Goal: Transaction & Acquisition: Purchase product/service

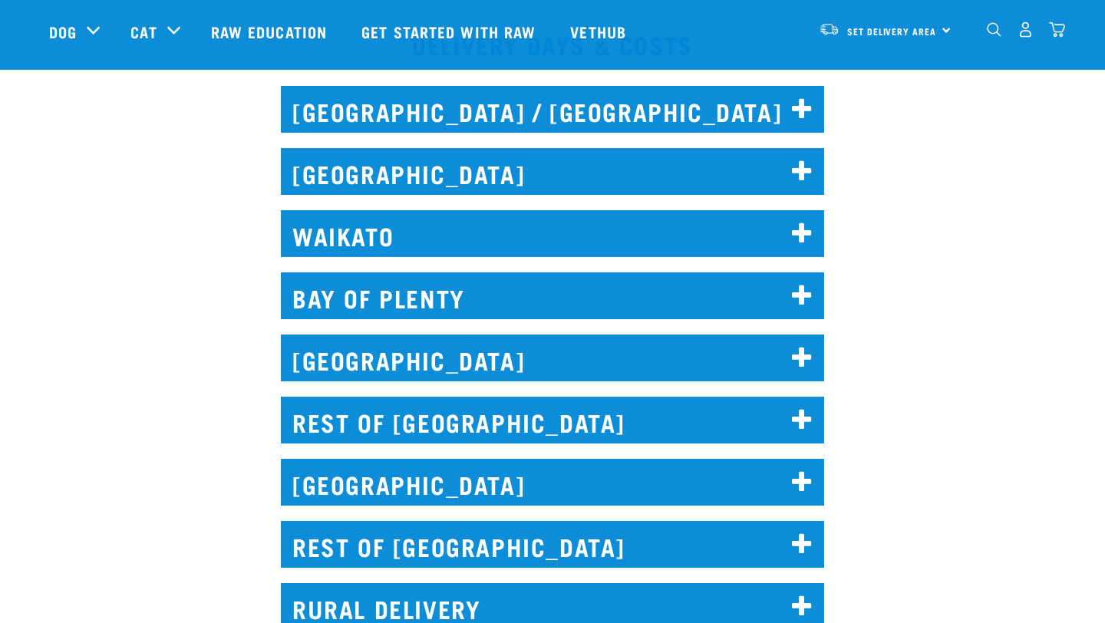
scroll to position [679, 0]
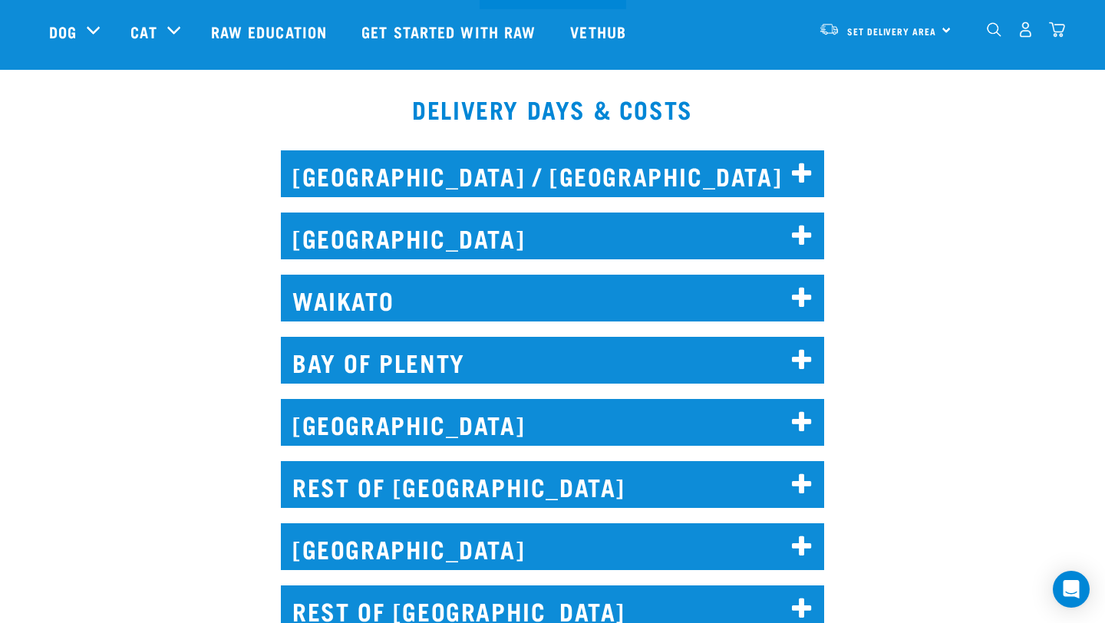
click at [733, 253] on h2 "AUCKLAND" at bounding box center [553, 236] width 544 height 47
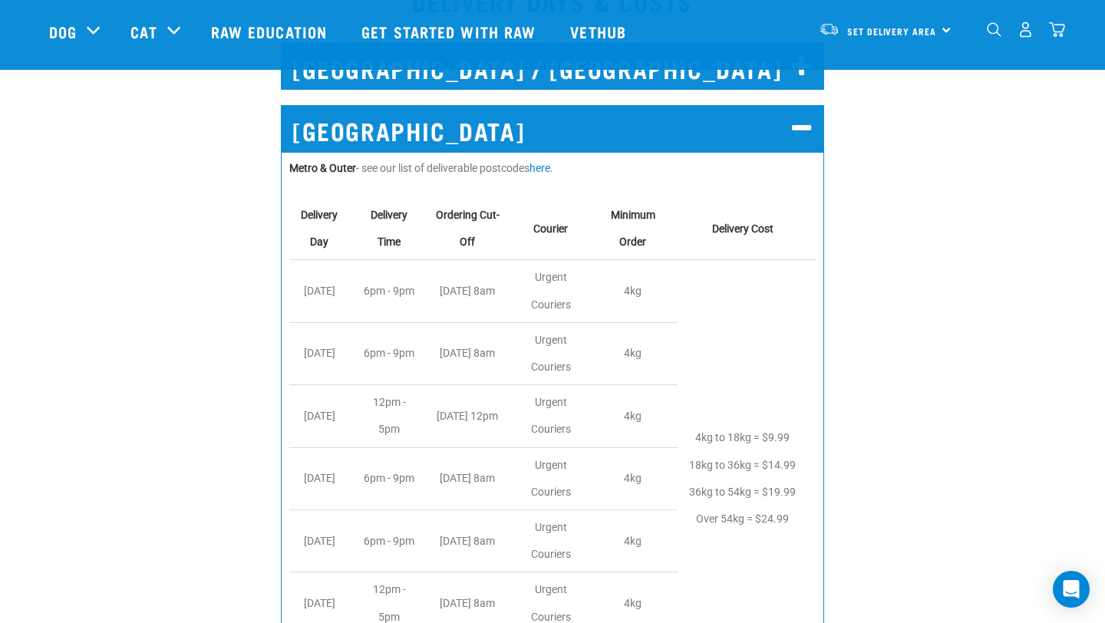
scroll to position [790, 0]
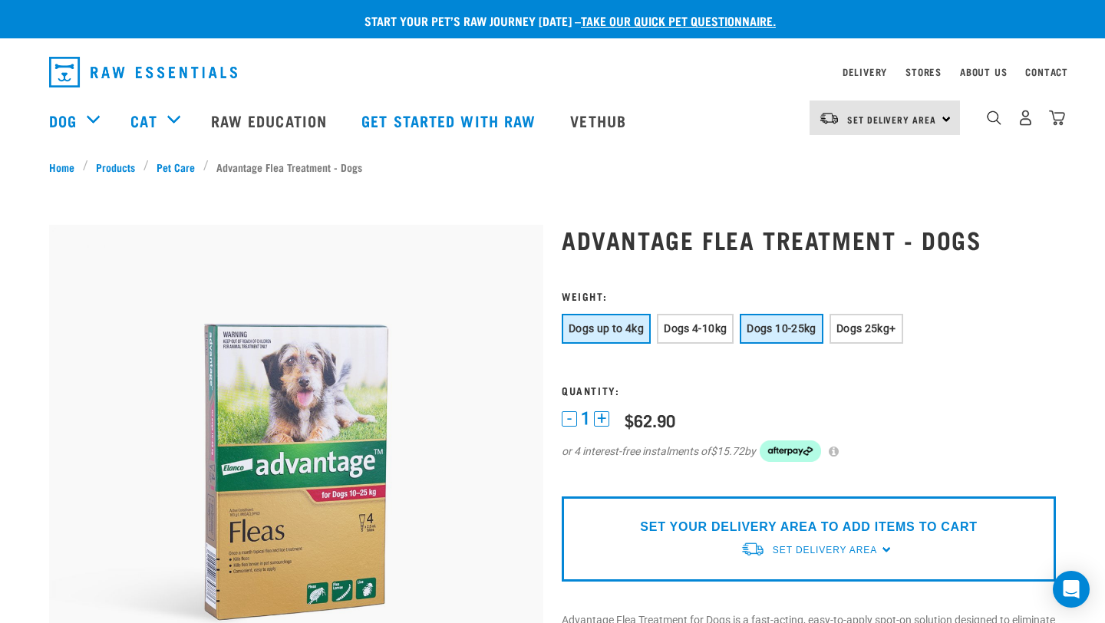
click at [805, 328] on span "Dogs 10-25kg" at bounding box center [781, 328] width 69 height 12
click at [854, 325] on span "Dogs 25kg+" at bounding box center [867, 328] width 60 height 12
click at [775, 327] on span "Dogs 10-25kg" at bounding box center [781, 328] width 69 height 12
click at [853, 335] on button "Dogs 25kg+" at bounding box center [867, 329] width 74 height 30
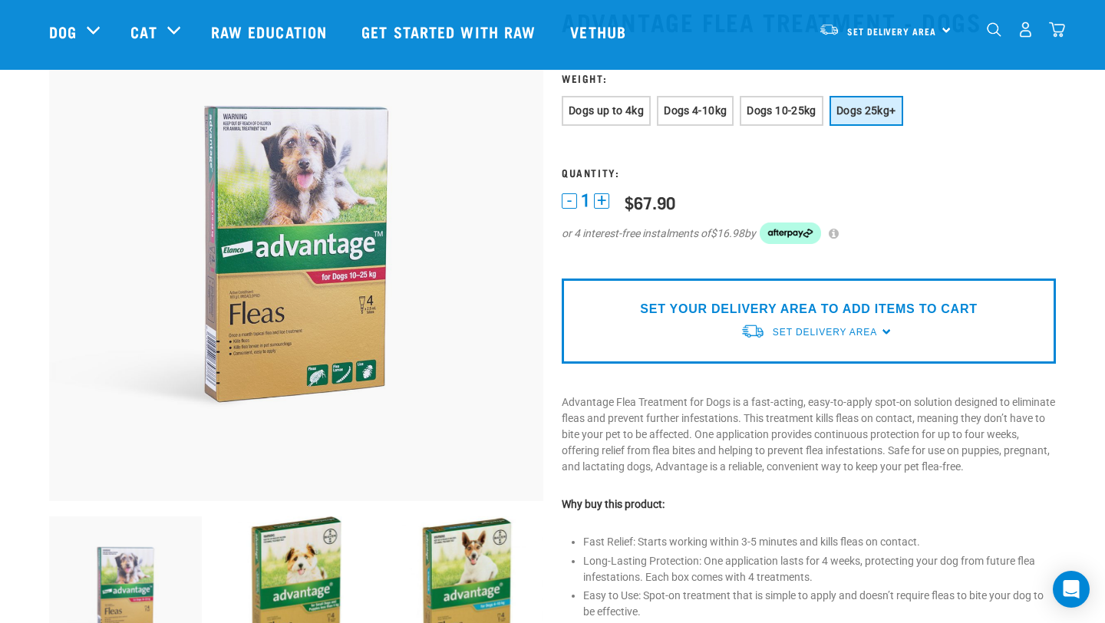
scroll to position [121, 0]
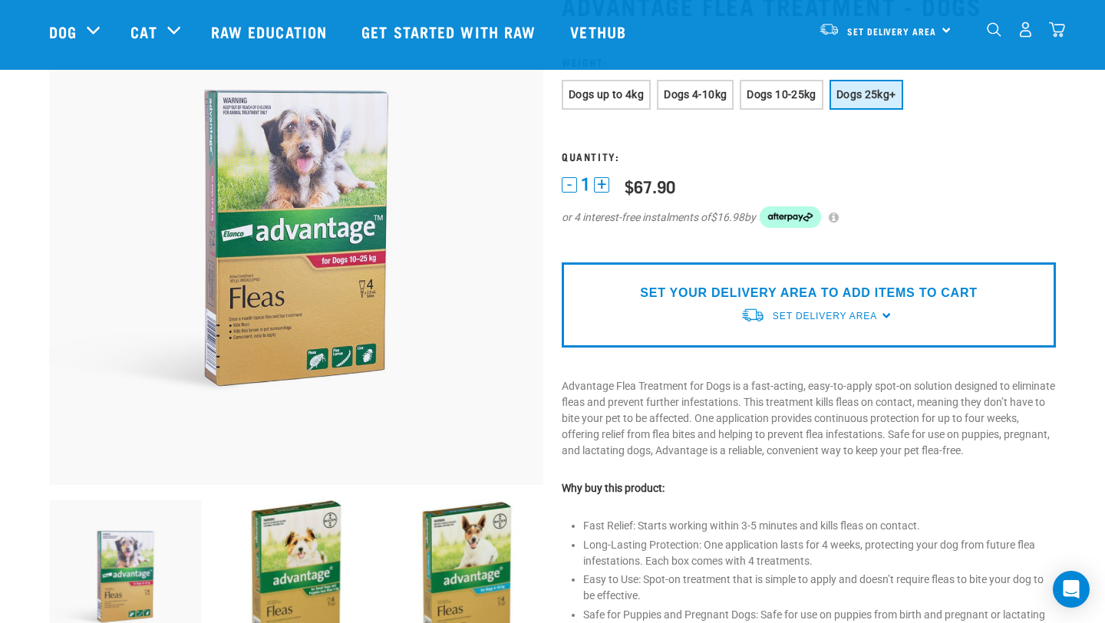
click at [877, 311] on div "SET YOUR DELIVERY AREA TO ADD ITEMS TO CART Set Delivery Area North Island Sout…" at bounding box center [809, 305] width 494 height 85
click at [863, 315] on span "Set Delivery Area" at bounding box center [825, 316] width 104 height 11
click at [800, 350] on link "[GEOGRAPHIC_DATA]" at bounding box center [817, 351] width 153 height 25
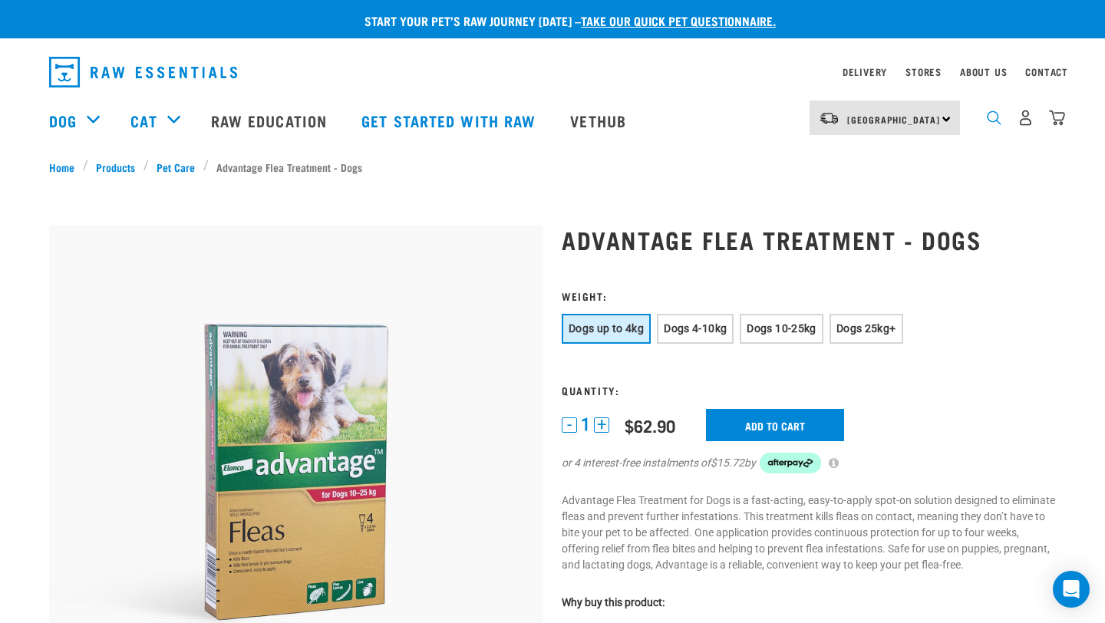
click at [993, 117] on img "dropdown navigation" at bounding box center [994, 118] width 15 height 15
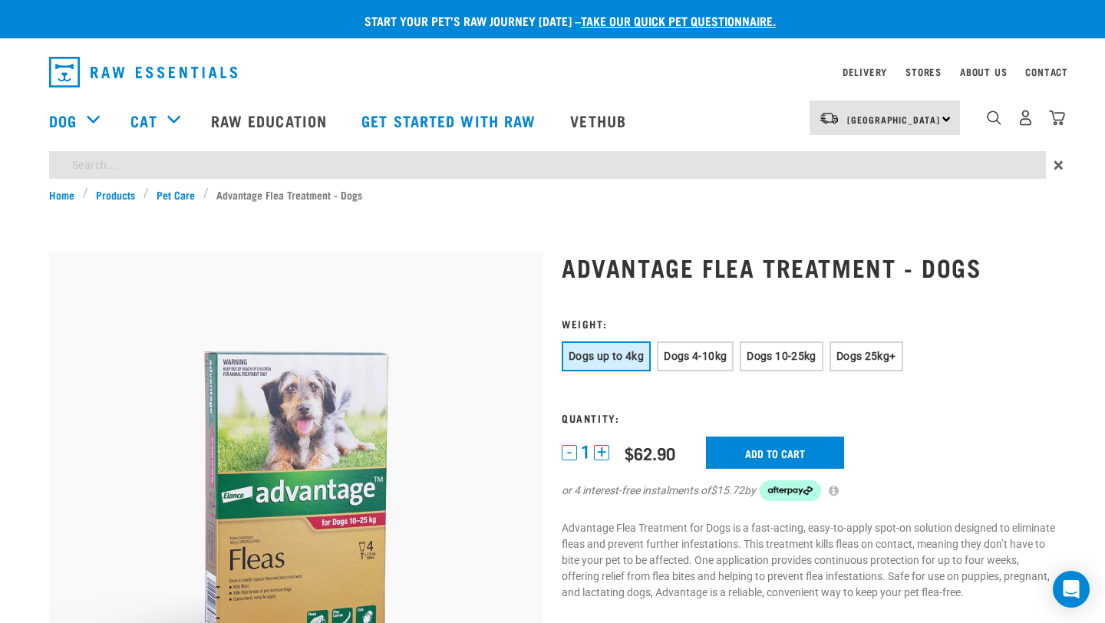
click at [745, 163] on input "search" at bounding box center [547, 165] width 997 height 28
type input "flea"
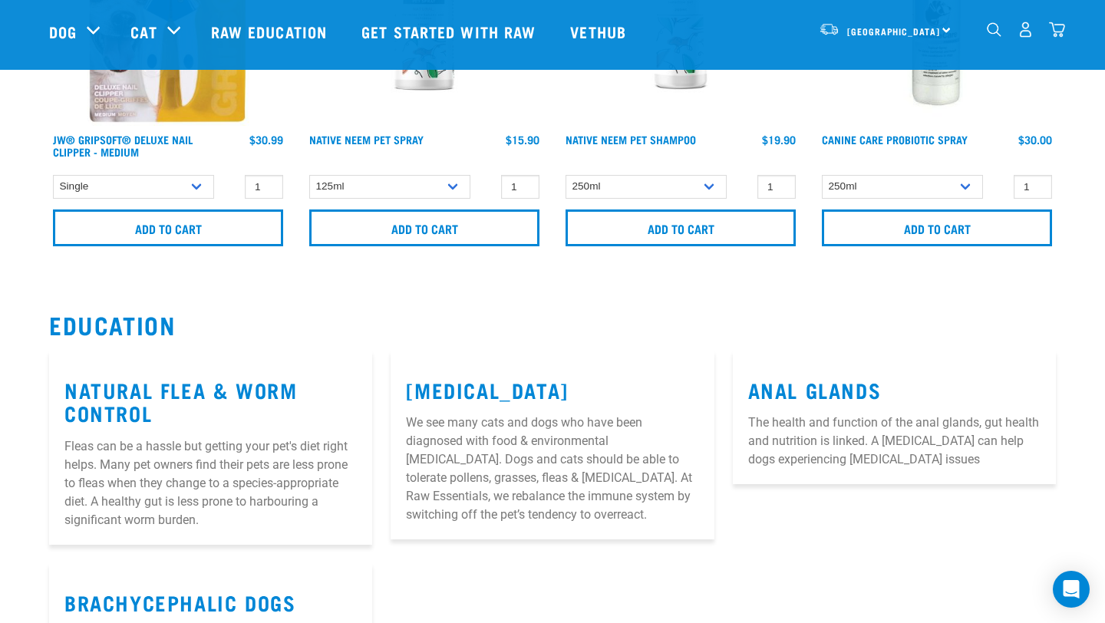
scroll to position [1265, 0]
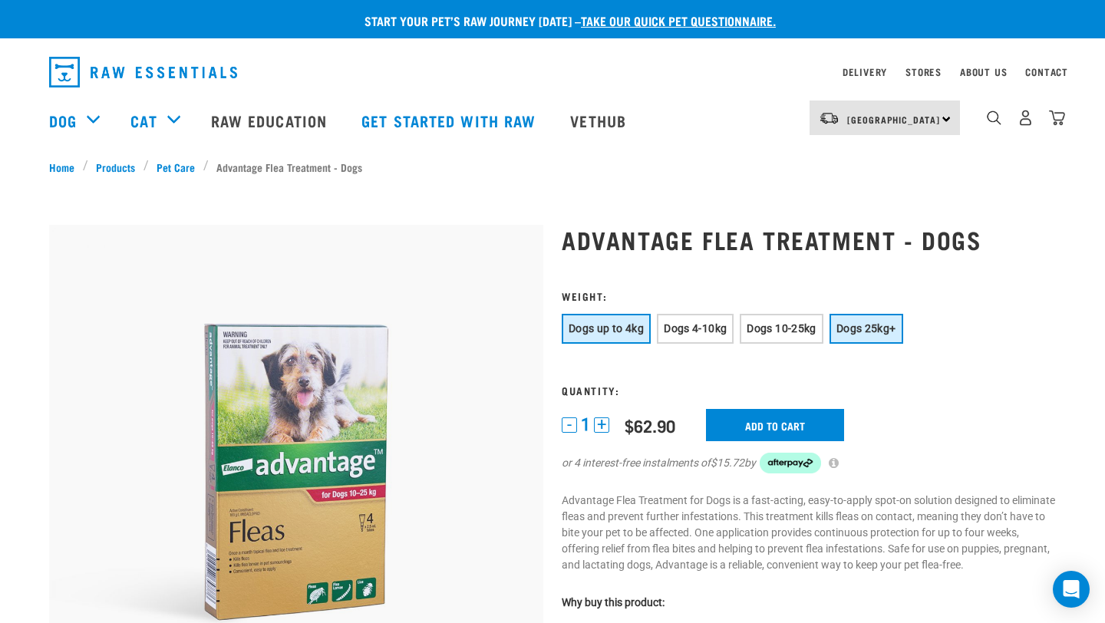
click at [867, 331] on span "Dogs 25kg+" at bounding box center [867, 328] width 60 height 12
click at [762, 425] on input "Add to cart" at bounding box center [775, 425] width 138 height 32
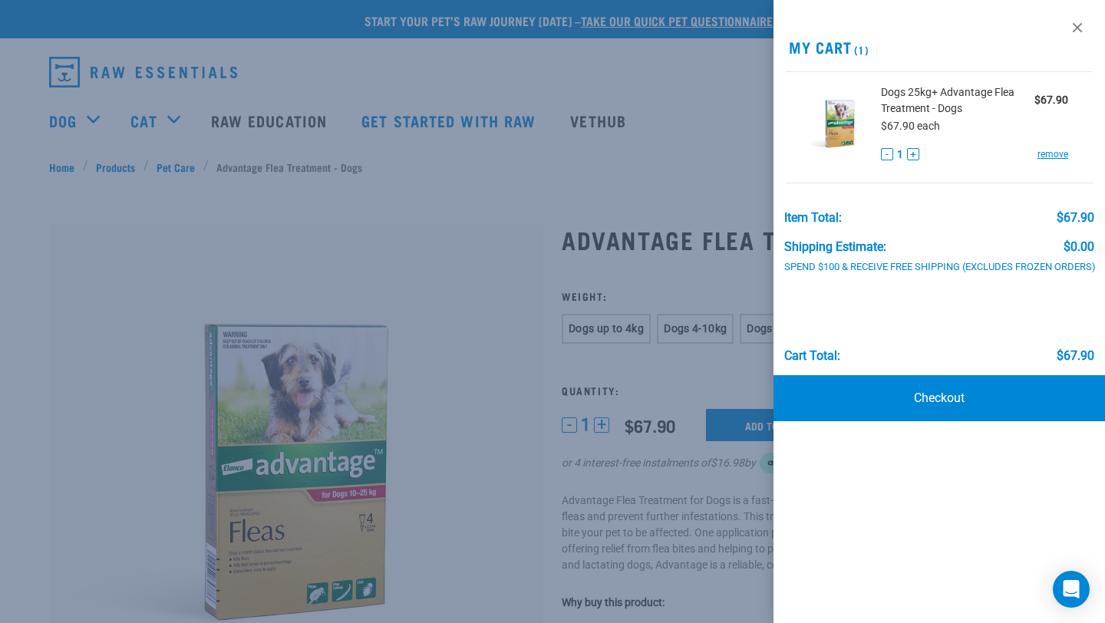
click at [459, 184] on div at bounding box center [552, 311] width 1105 height 623
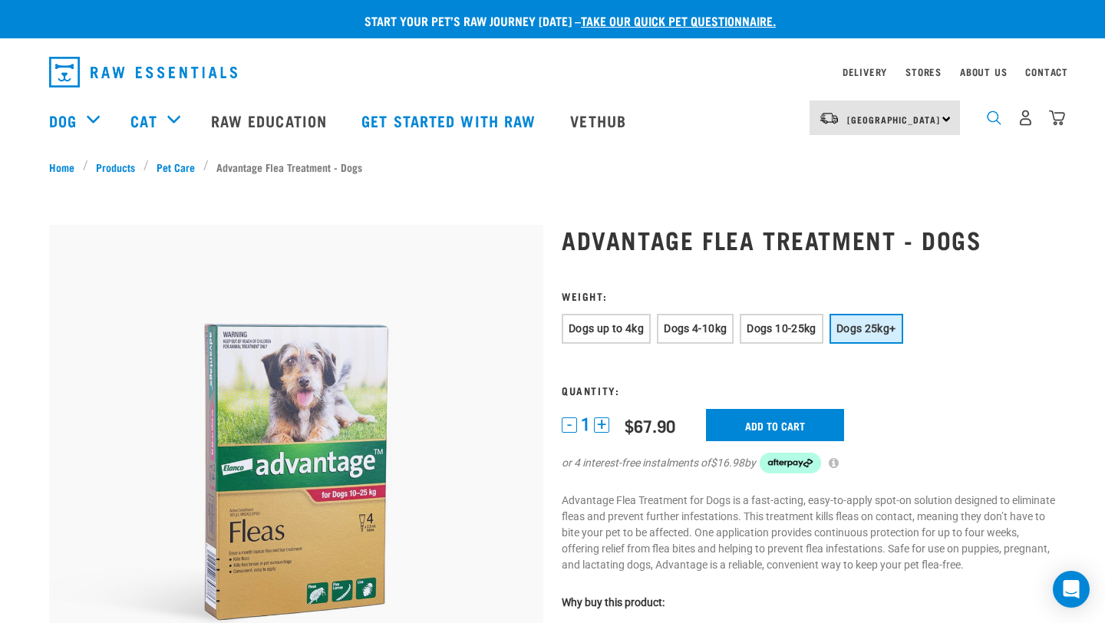
click at [992, 116] on img "dropdown navigation" at bounding box center [994, 118] width 15 height 15
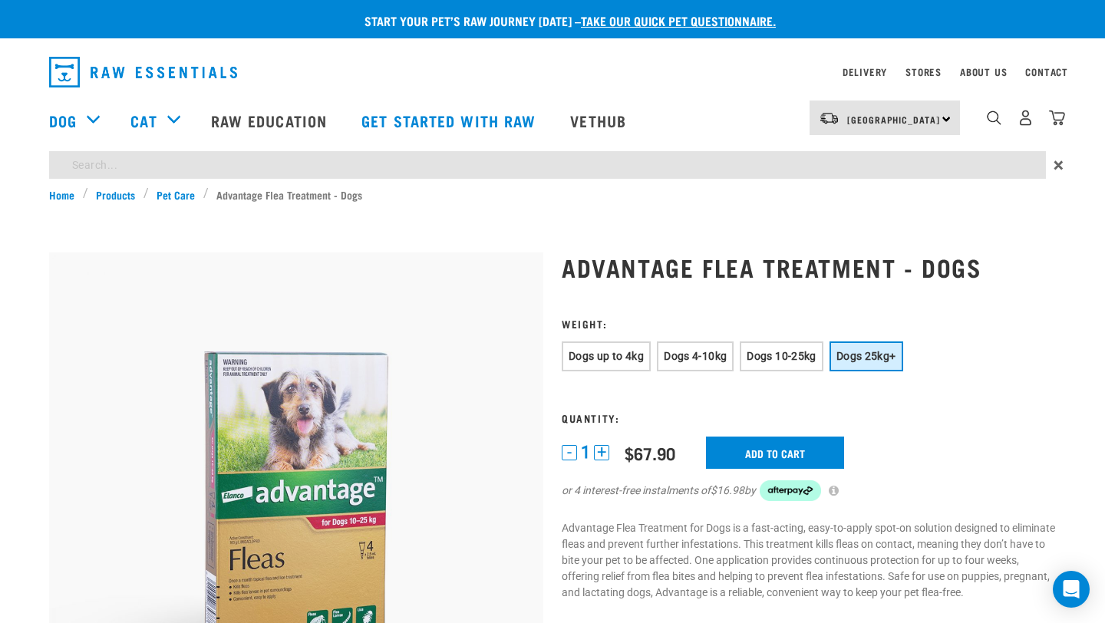
click at [676, 162] on input "search" at bounding box center [547, 165] width 997 height 28
type input "flea"
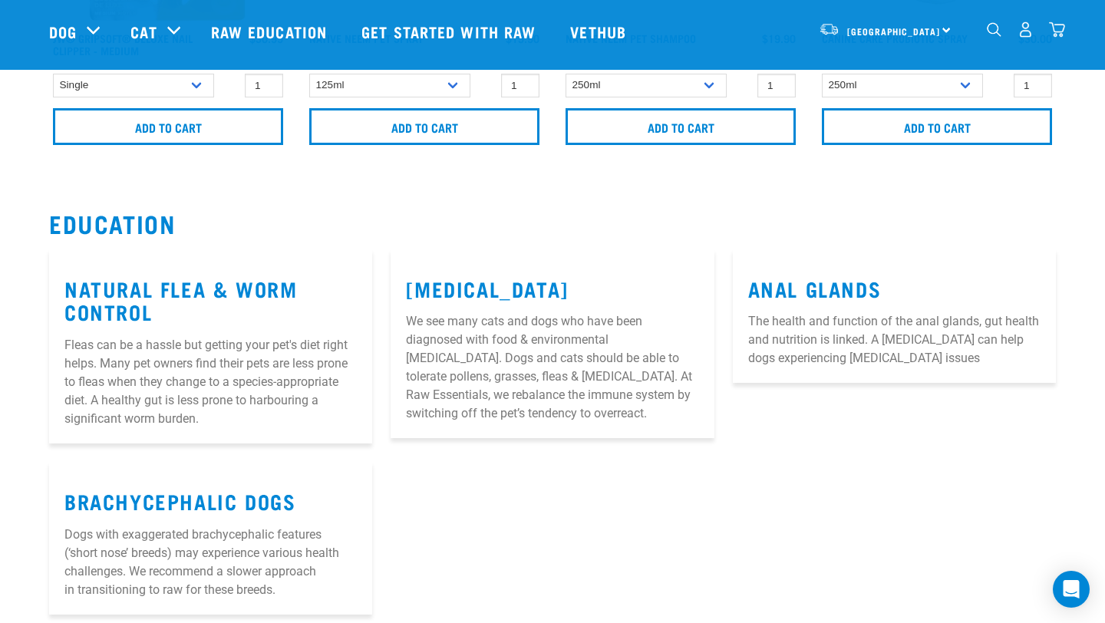
scroll to position [1227, 0]
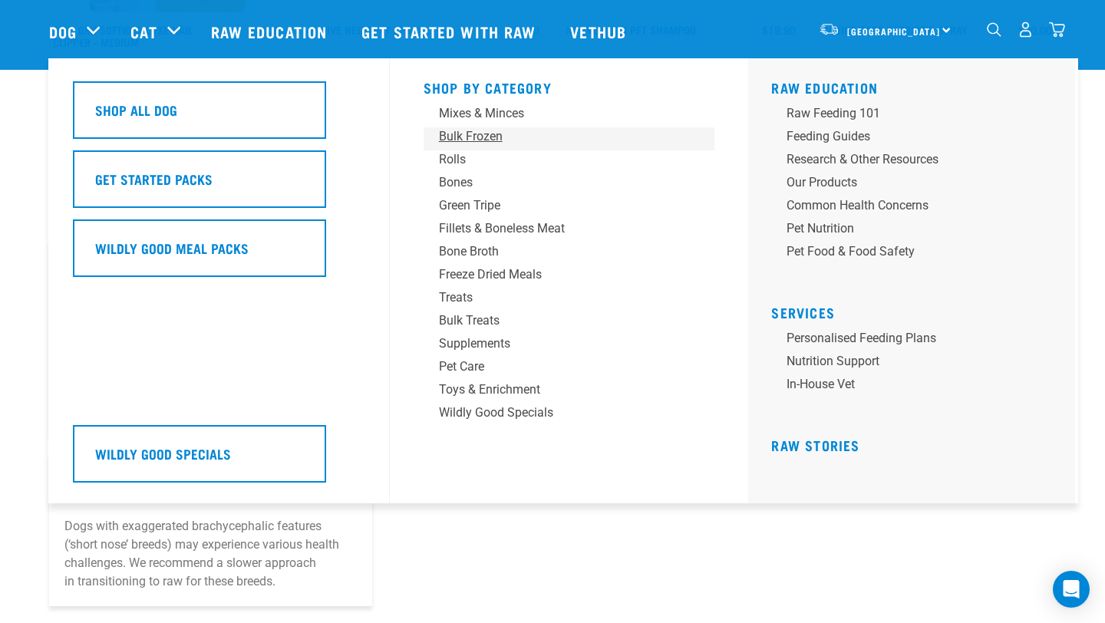
click at [486, 135] on div "Bulk Frozen" at bounding box center [559, 136] width 240 height 18
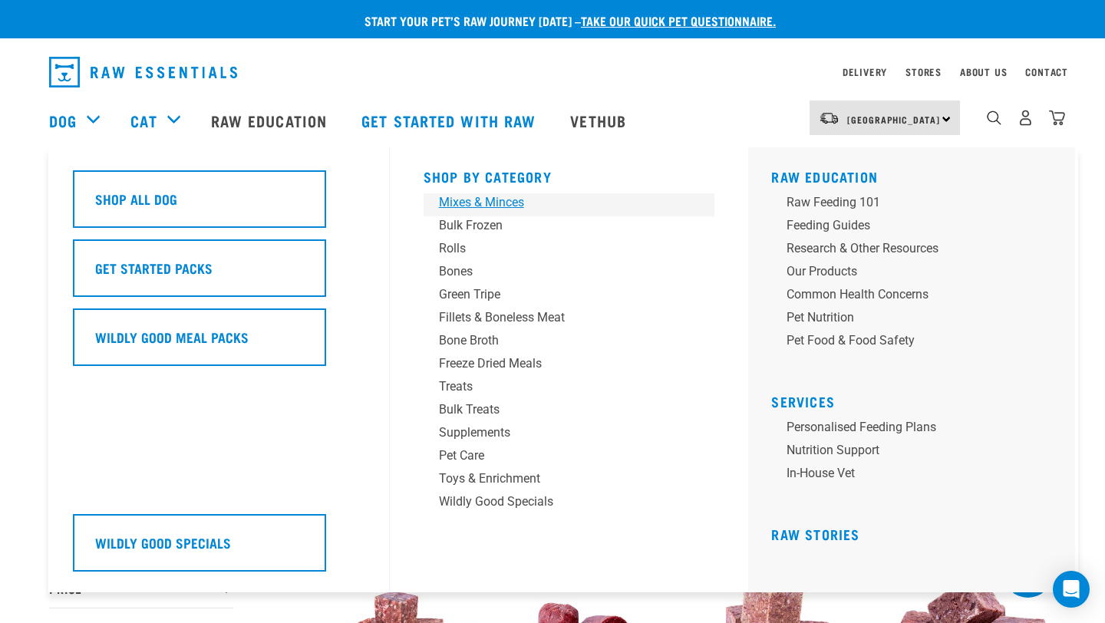
click at [486, 203] on div "Mixes & Minces" at bounding box center [559, 202] width 240 height 18
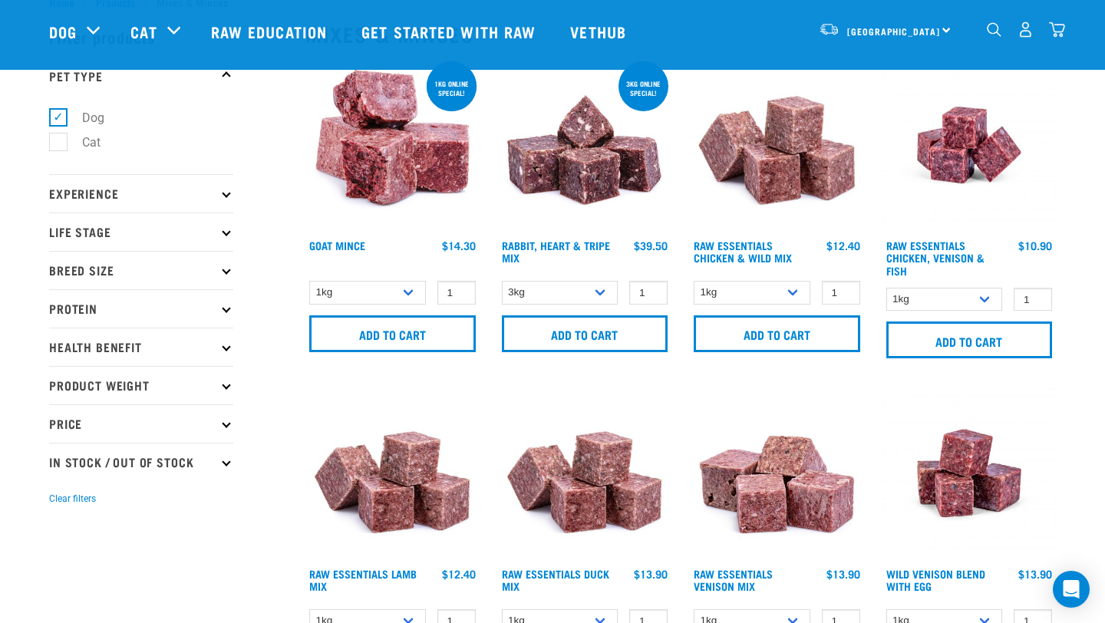
scroll to position [45, 0]
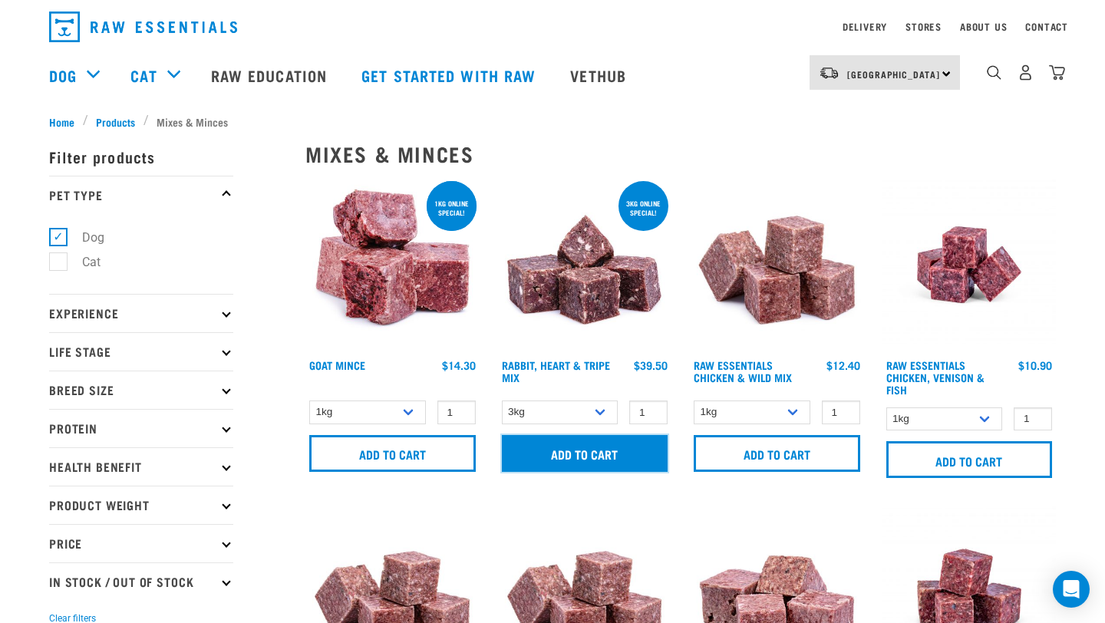
click at [573, 456] on input "Add to cart" at bounding box center [585, 453] width 167 height 37
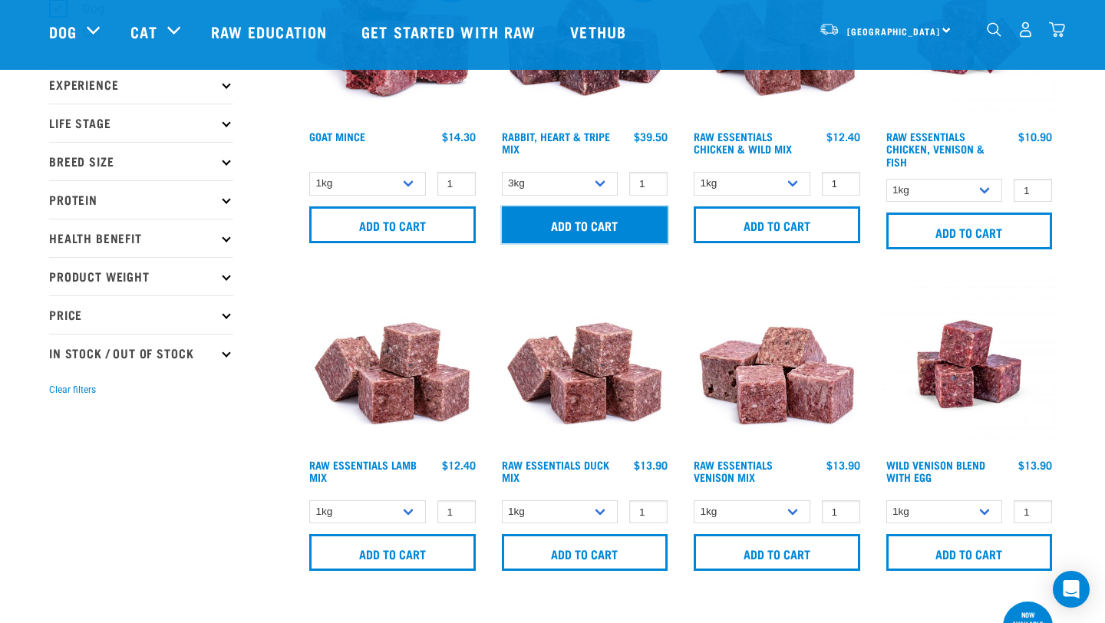
scroll to position [287, 0]
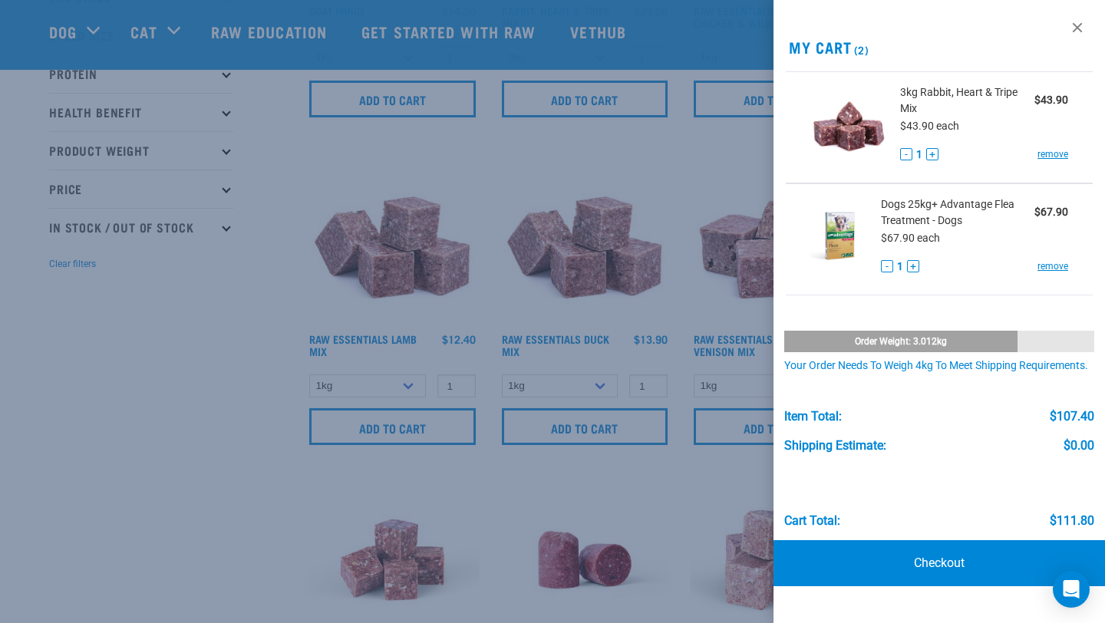
click at [278, 401] on div at bounding box center [552, 311] width 1105 height 623
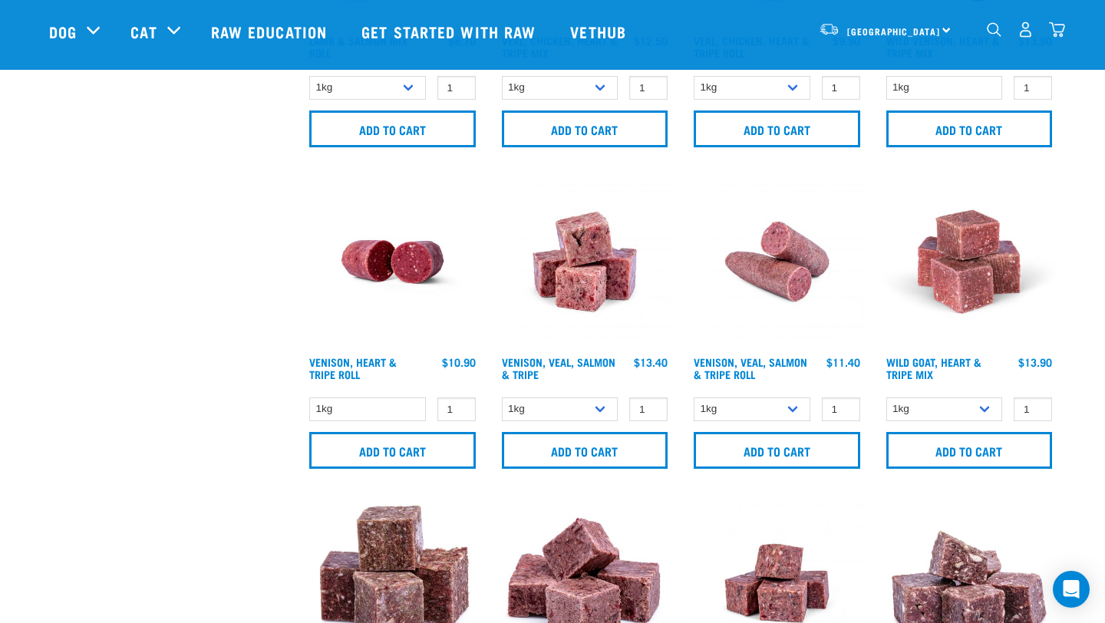
scroll to position [1628, 0]
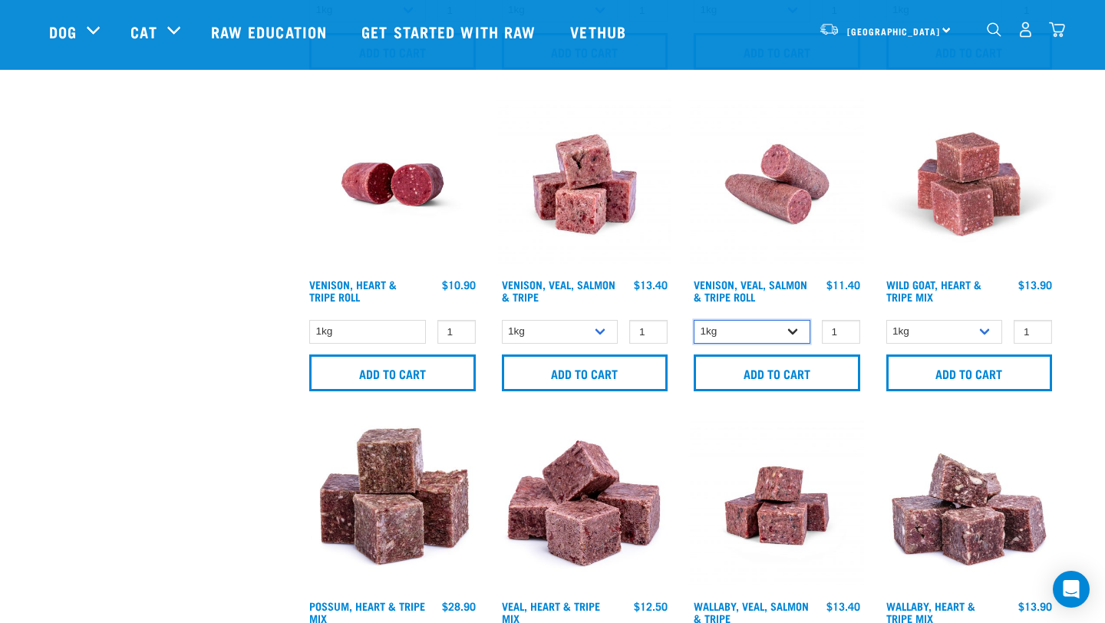
click at [792, 332] on select "1kg Bulk (10kg)" at bounding box center [752, 332] width 117 height 24
click at [694, 320] on select "1kg Bulk (10kg)" at bounding box center [752, 332] width 117 height 24
click at [841, 327] on input "2" at bounding box center [841, 332] width 38 height 24
click at [841, 327] on input "3" at bounding box center [841, 332] width 38 height 24
type input "4"
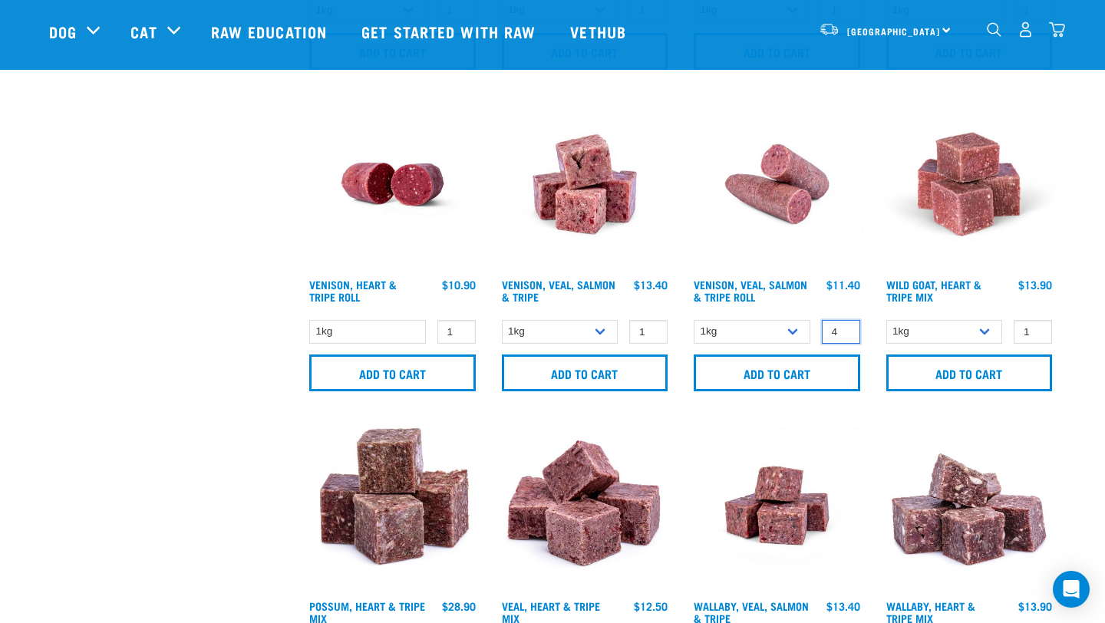
click at [841, 327] on input "4" at bounding box center [841, 332] width 38 height 24
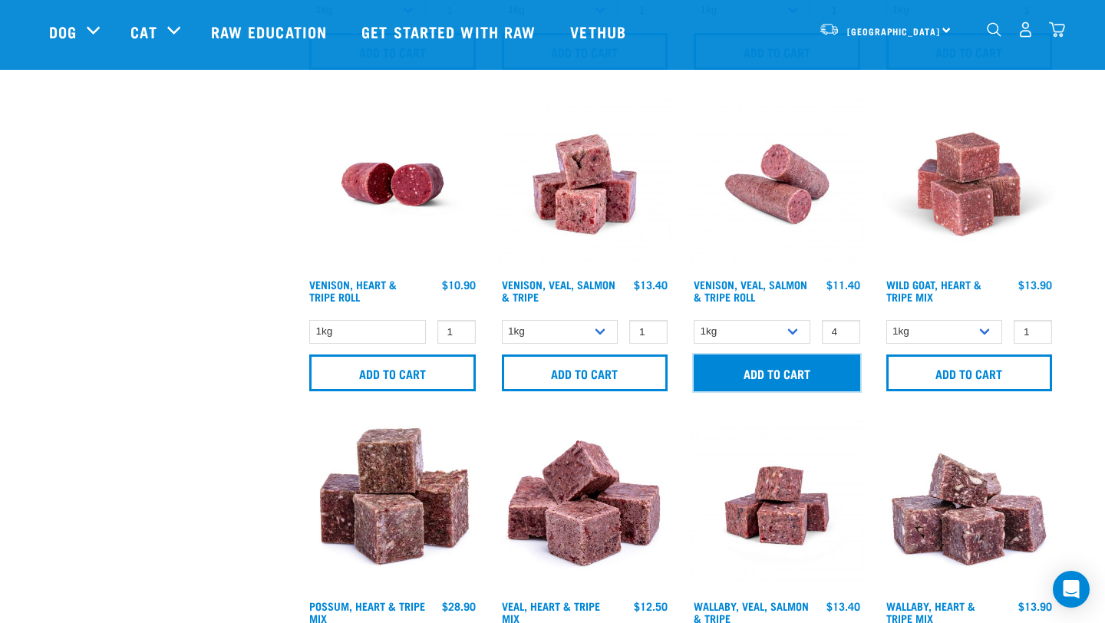
click at [778, 364] on input "Add to cart" at bounding box center [777, 373] width 167 height 37
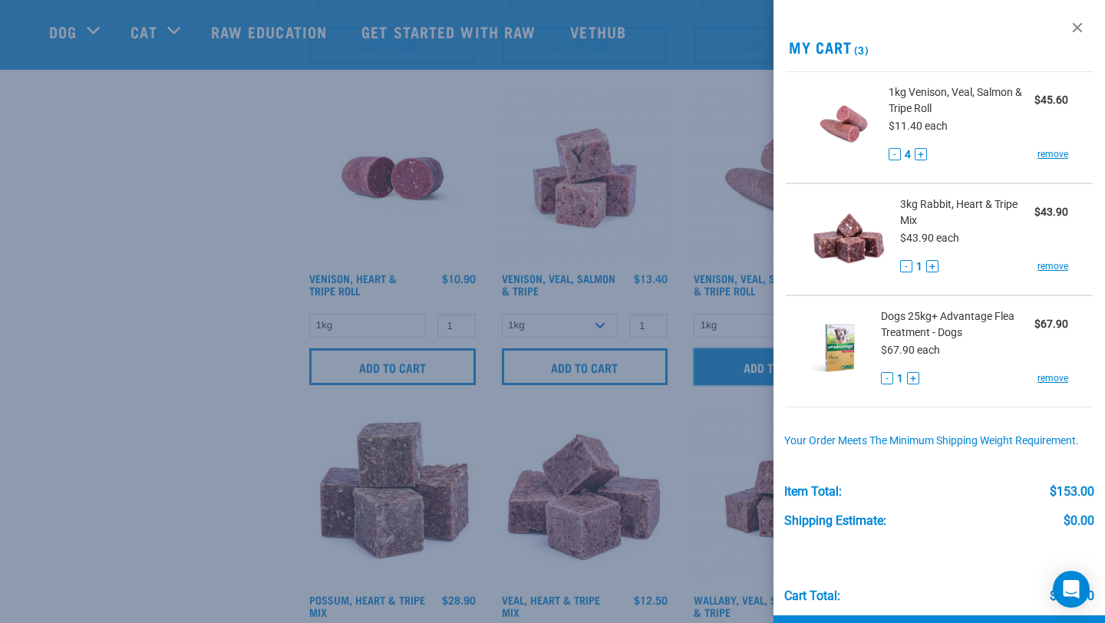
scroll to position [1636, 0]
click at [203, 305] on div at bounding box center [552, 311] width 1105 height 623
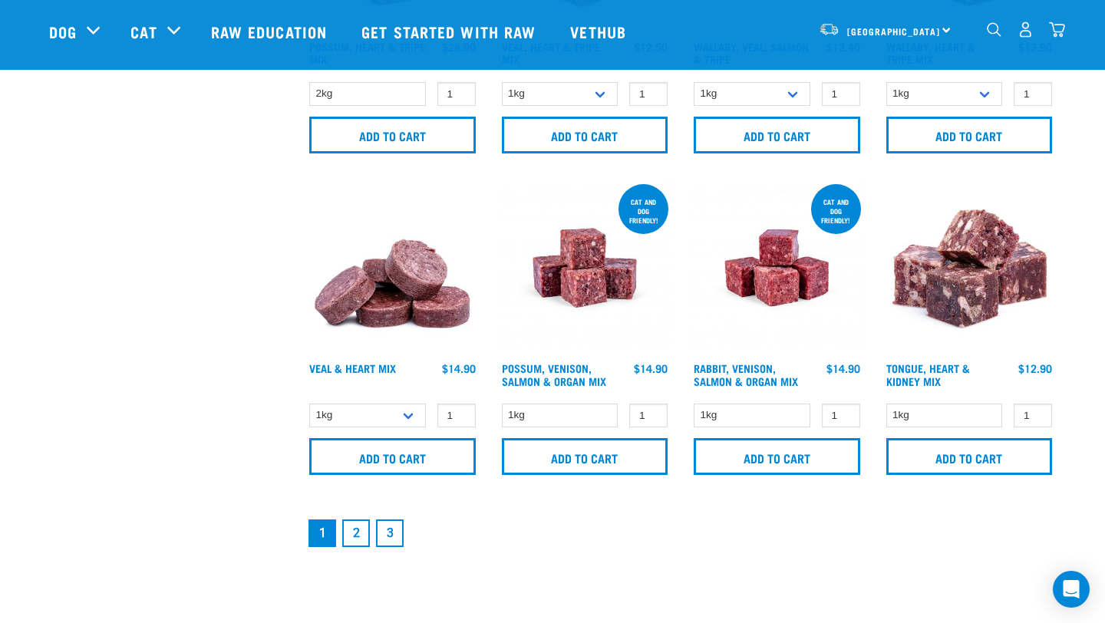
scroll to position [2376, 0]
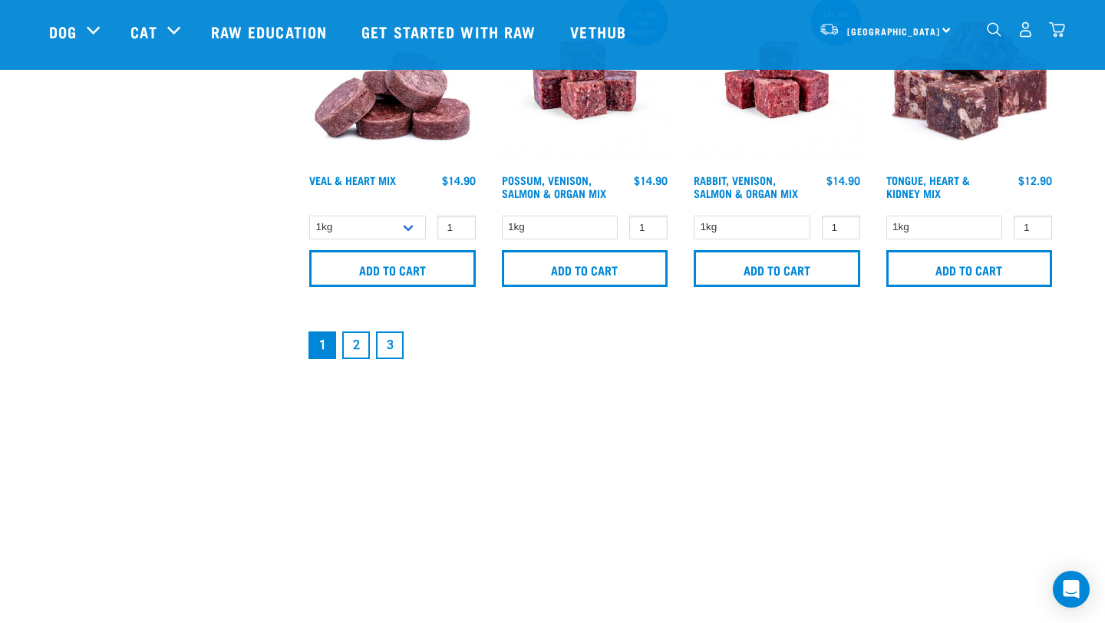
click at [352, 344] on link "2" at bounding box center [356, 346] width 28 height 28
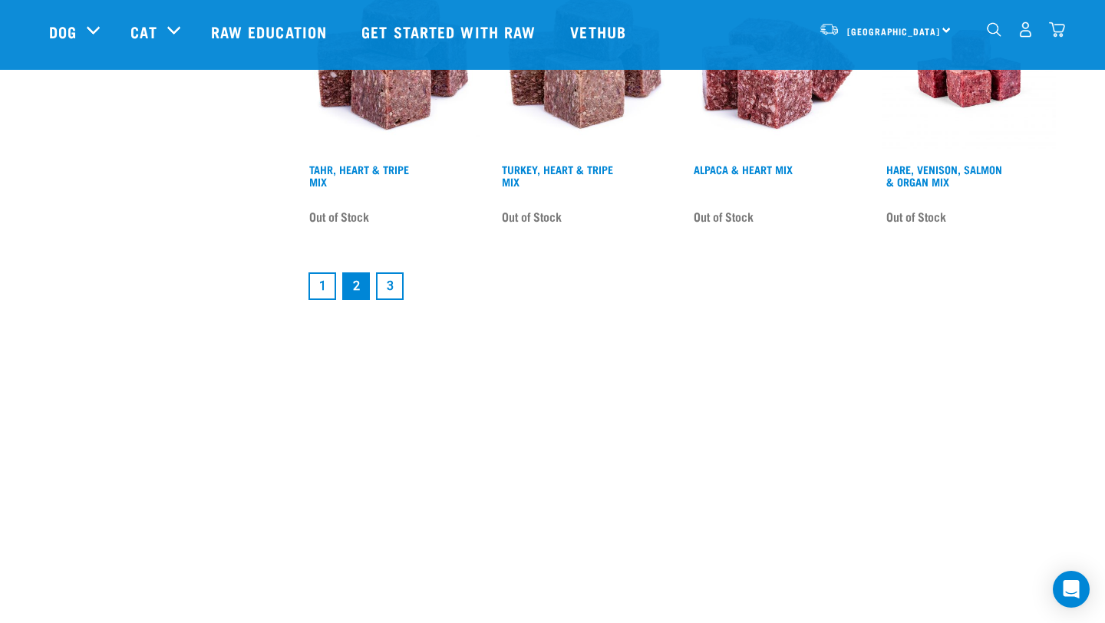
scroll to position [2366, 0]
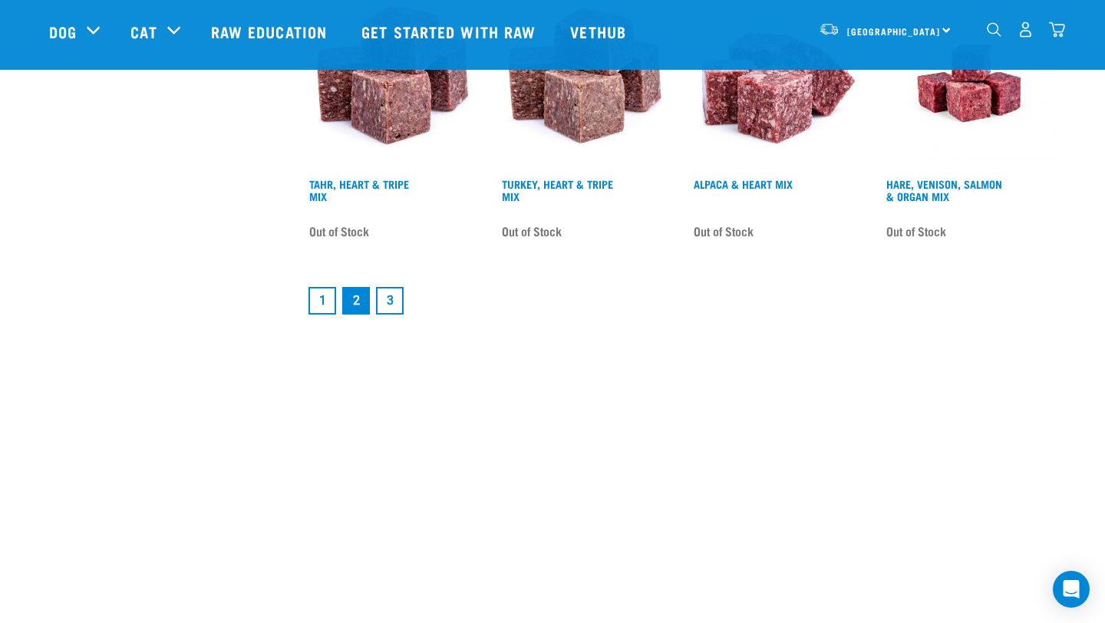
click at [320, 305] on link "1" at bounding box center [323, 301] width 28 height 28
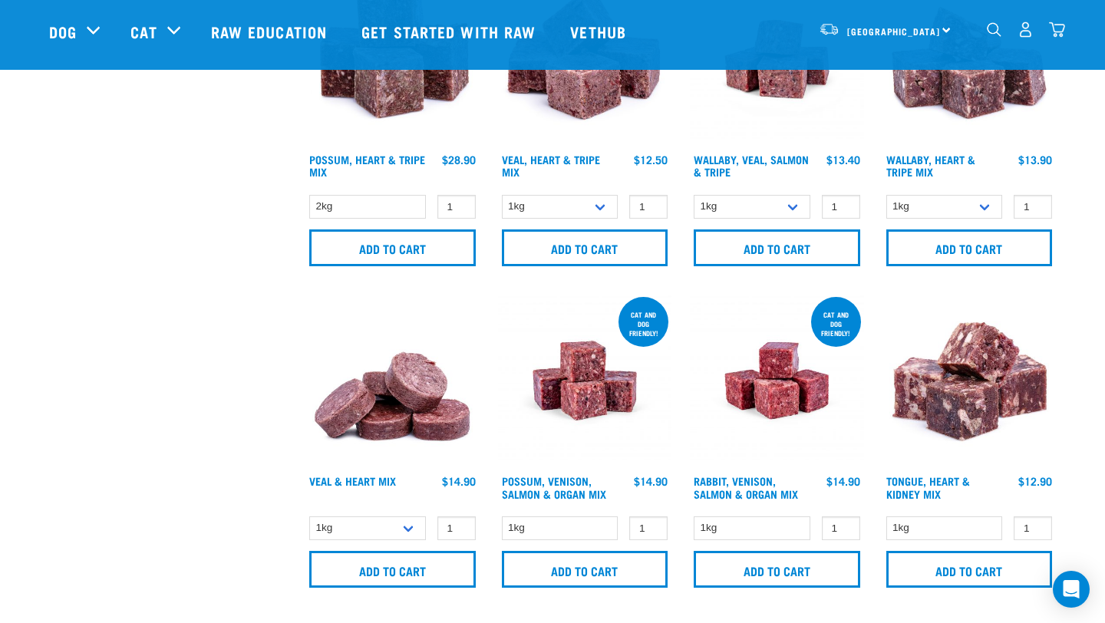
scroll to position [2037, 0]
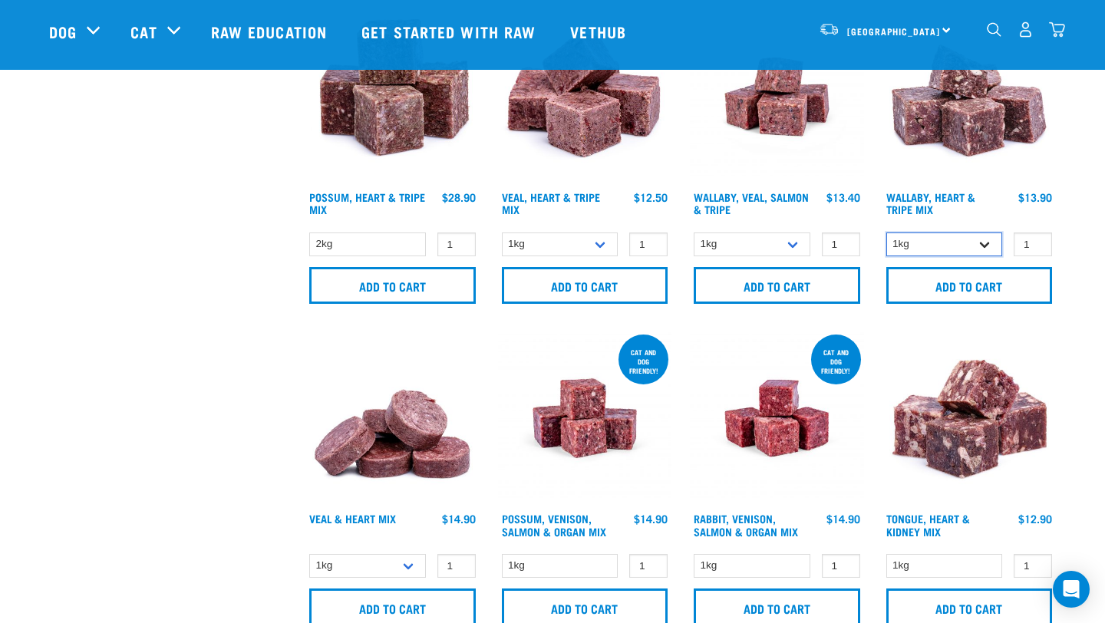
click at [988, 241] on select "1kg 3kg" at bounding box center [945, 245] width 117 height 24
select select "776"
click at [887, 233] on select "1kg 3kg" at bounding box center [945, 245] width 117 height 24
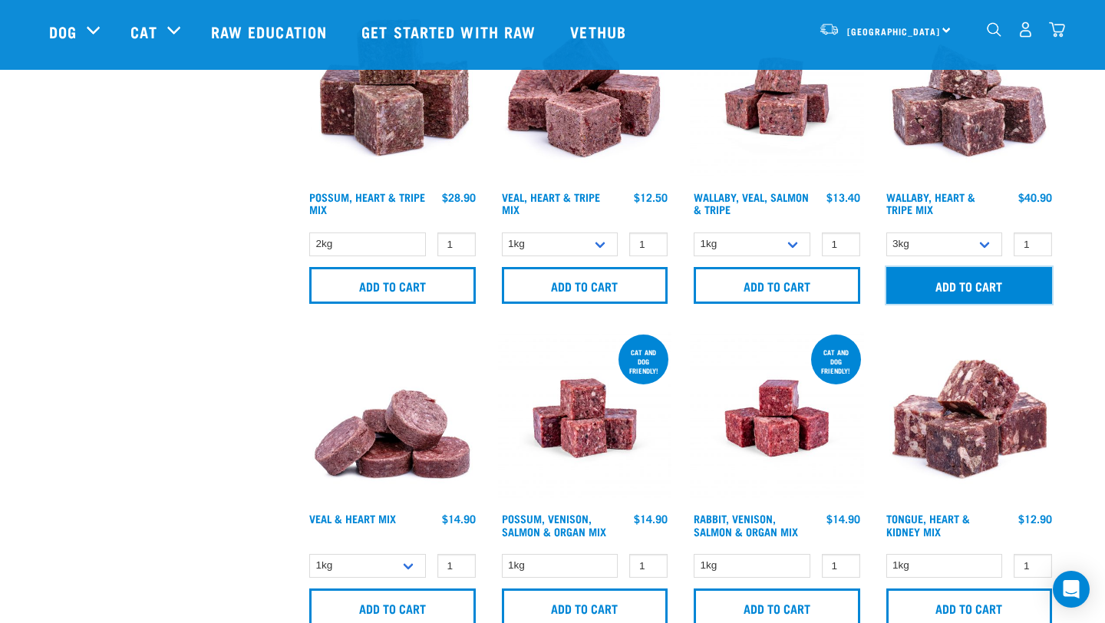
click at [961, 283] on input "Add to cart" at bounding box center [970, 285] width 167 height 37
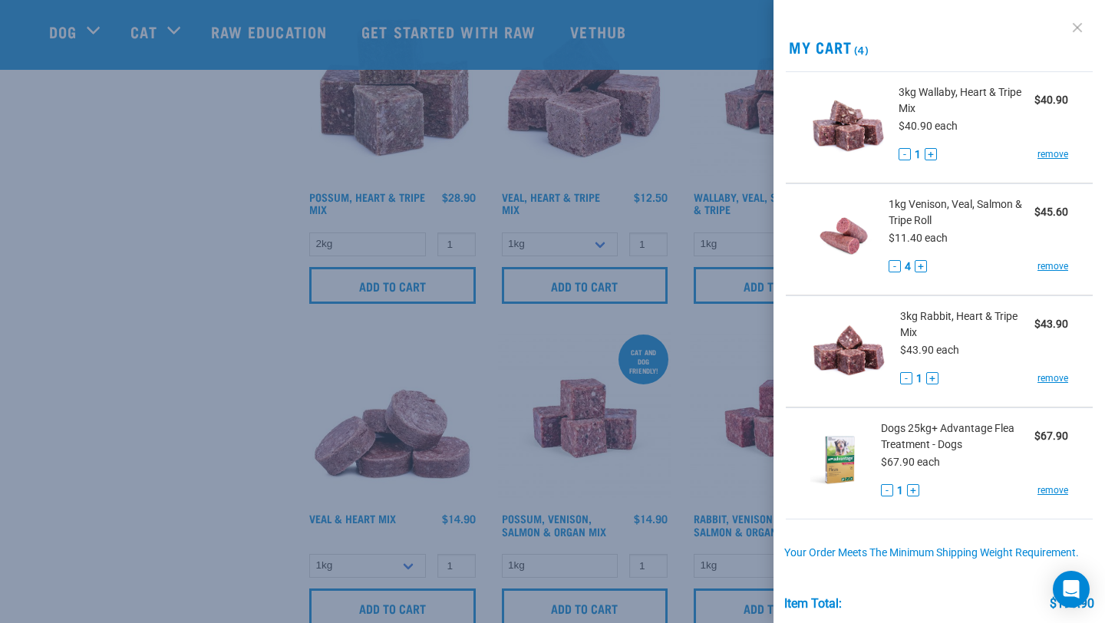
click at [1076, 31] on link at bounding box center [1078, 27] width 25 height 25
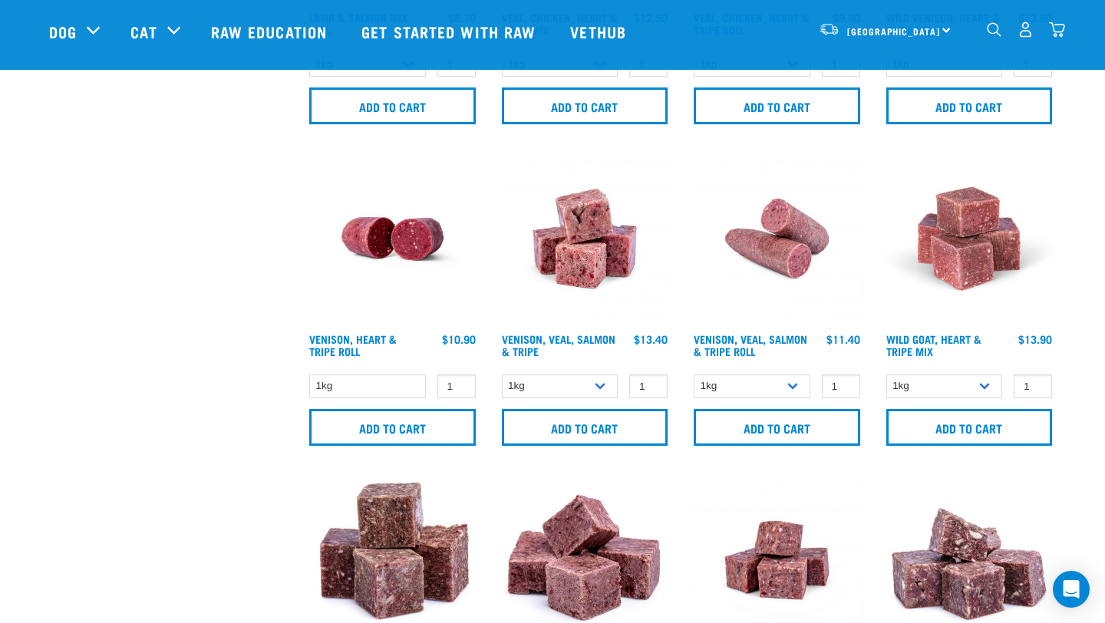
scroll to position [1566, 0]
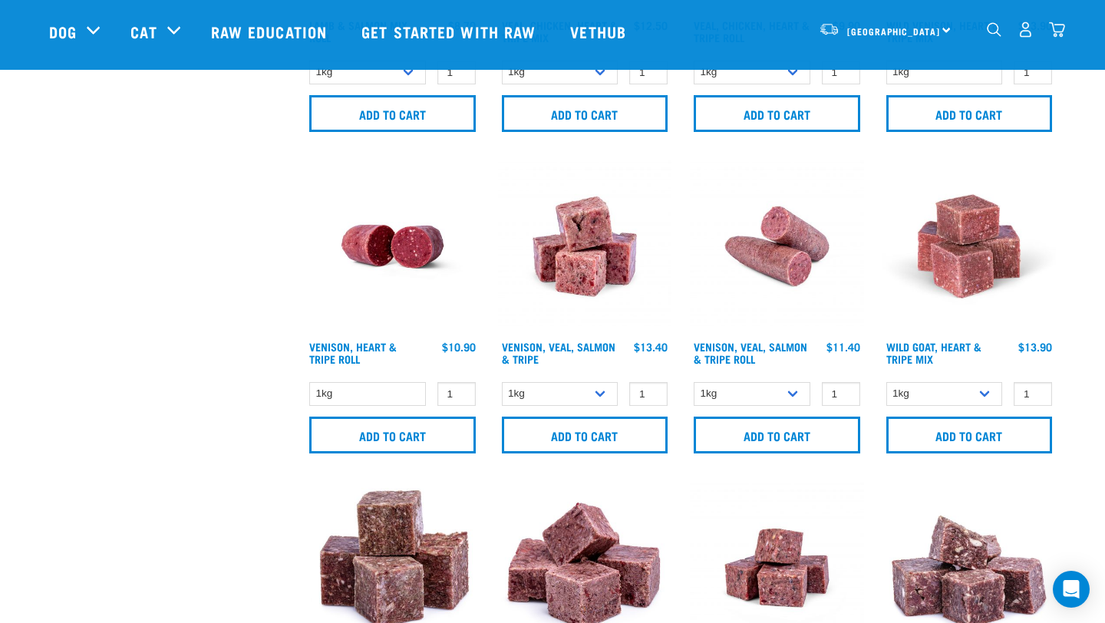
click at [1062, 30] on img "dropdown navigation" at bounding box center [1057, 29] width 16 height 16
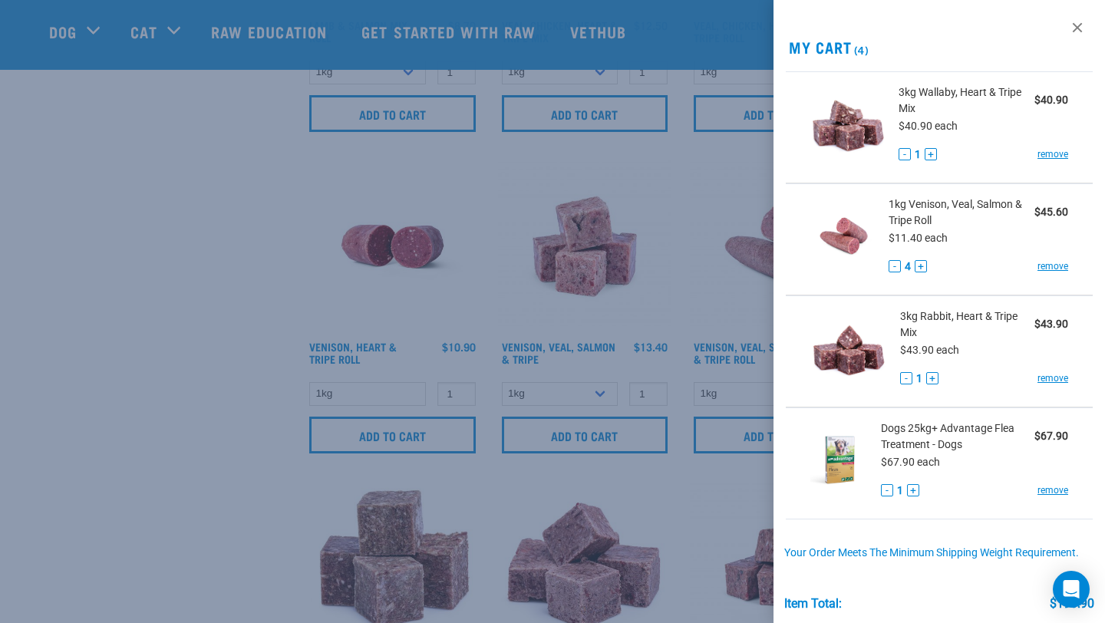
click at [251, 245] on div at bounding box center [552, 311] width 1105 height 623
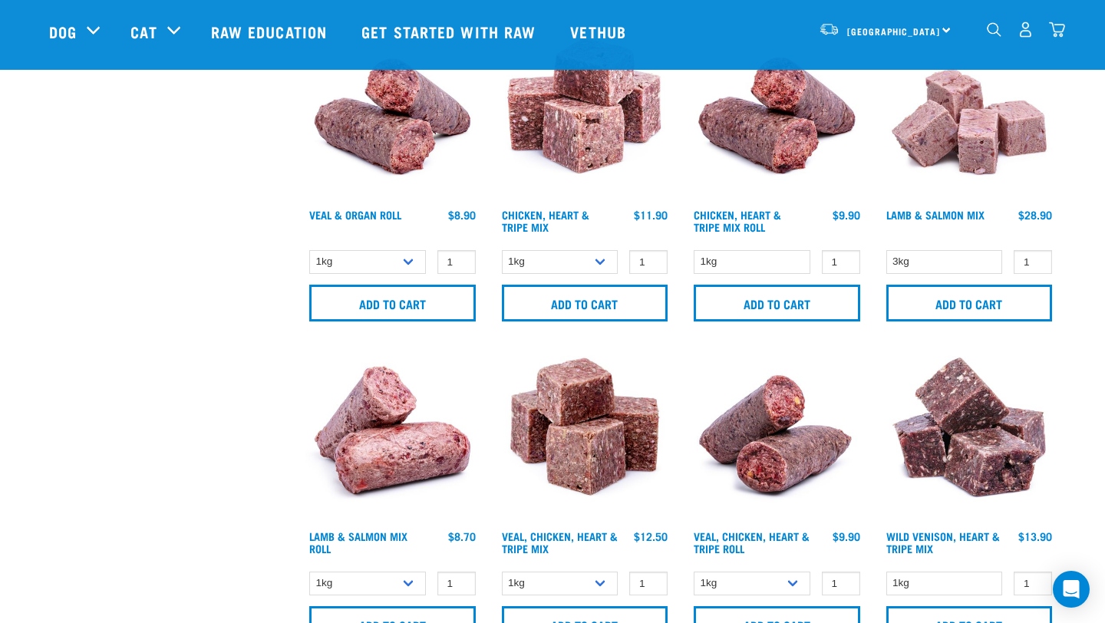
scroll to position [1018, 0]
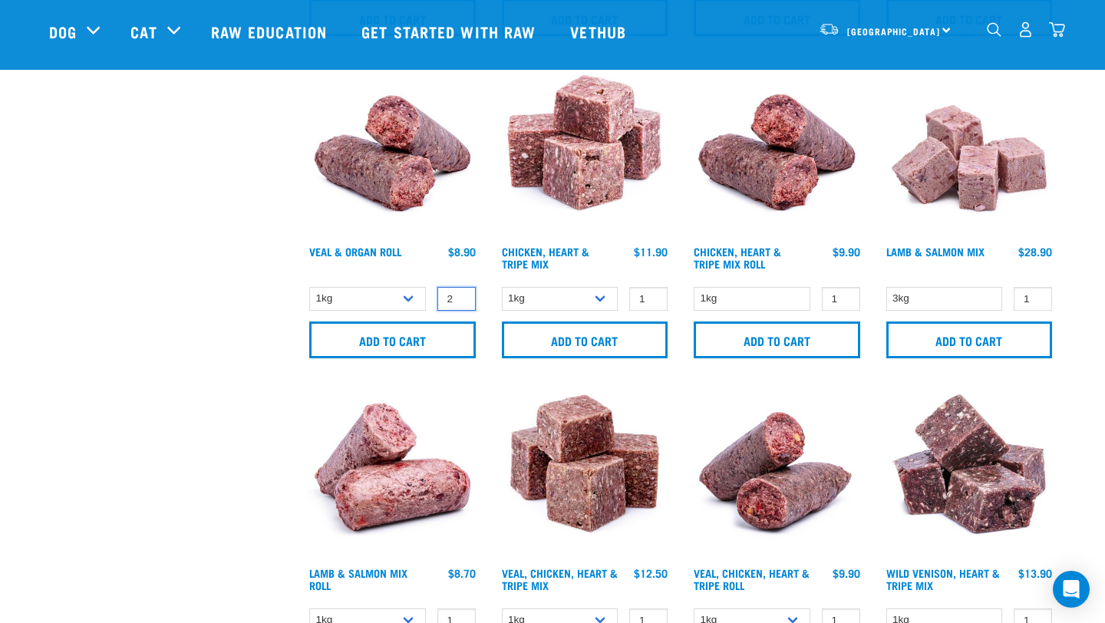
type input "2"
click at [454, 293] on input "2" at bounding box center [457, 299] width 38 height 24
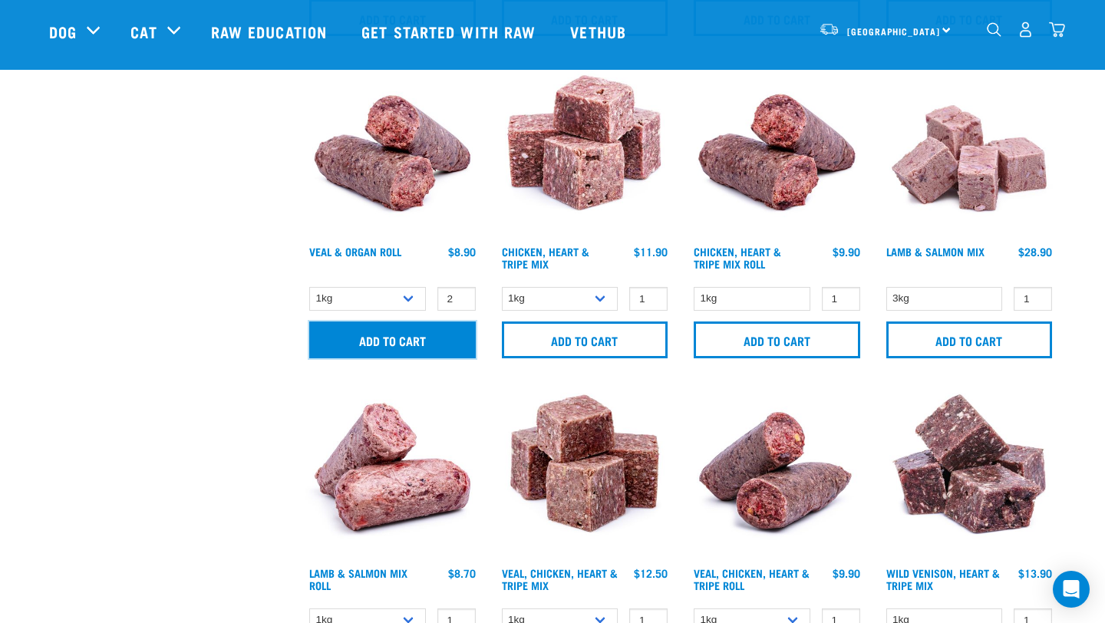
click at [408, 333] on input "Add to cart" at bounding box center [392, 340] width 167 height 37
click at [990, 35] on img "dropdown navigation" at bounding box center [994, 29] width 15 height 15
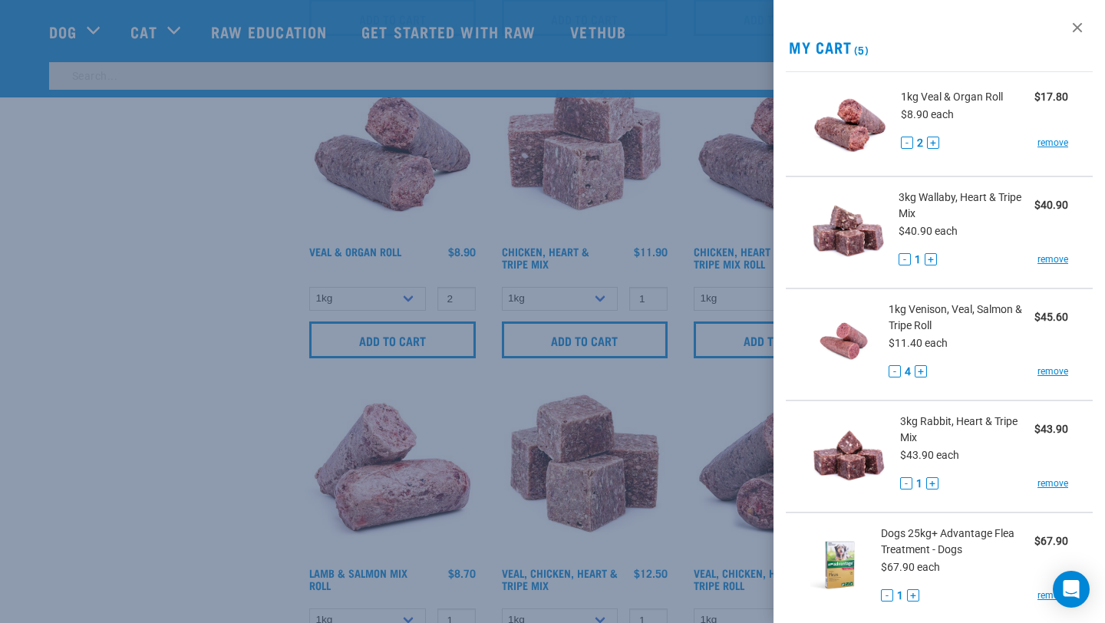
click at [431, 189] on div at bounding box center [552, 311] width 1105 height 623
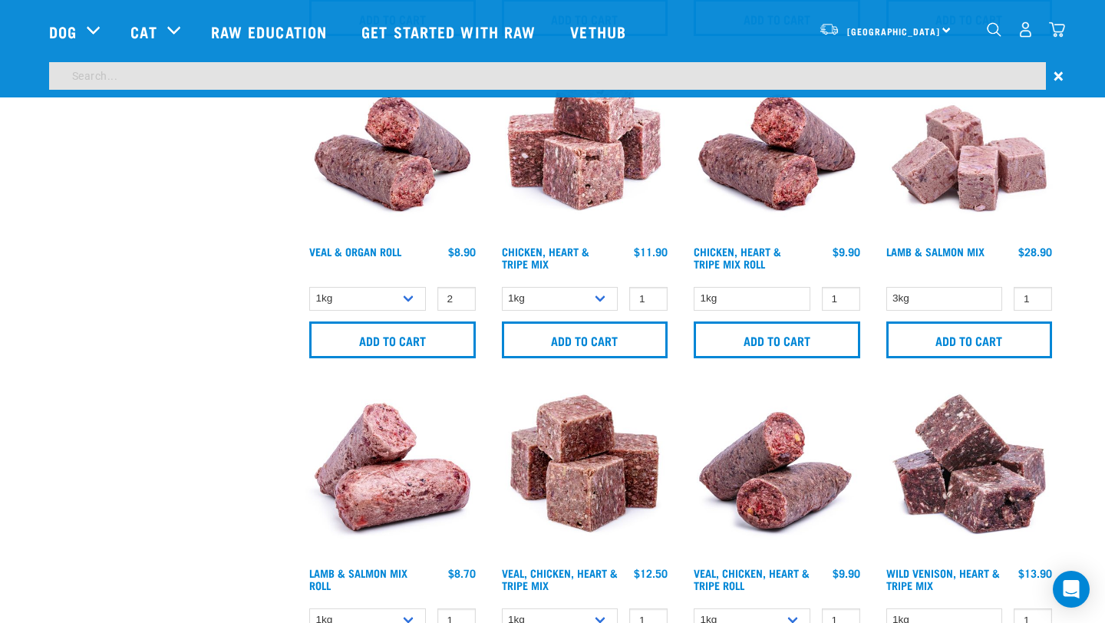
click at [429, 74] on input "search" at bounding box center [547, 76] width 997 height 28
type input "fish"
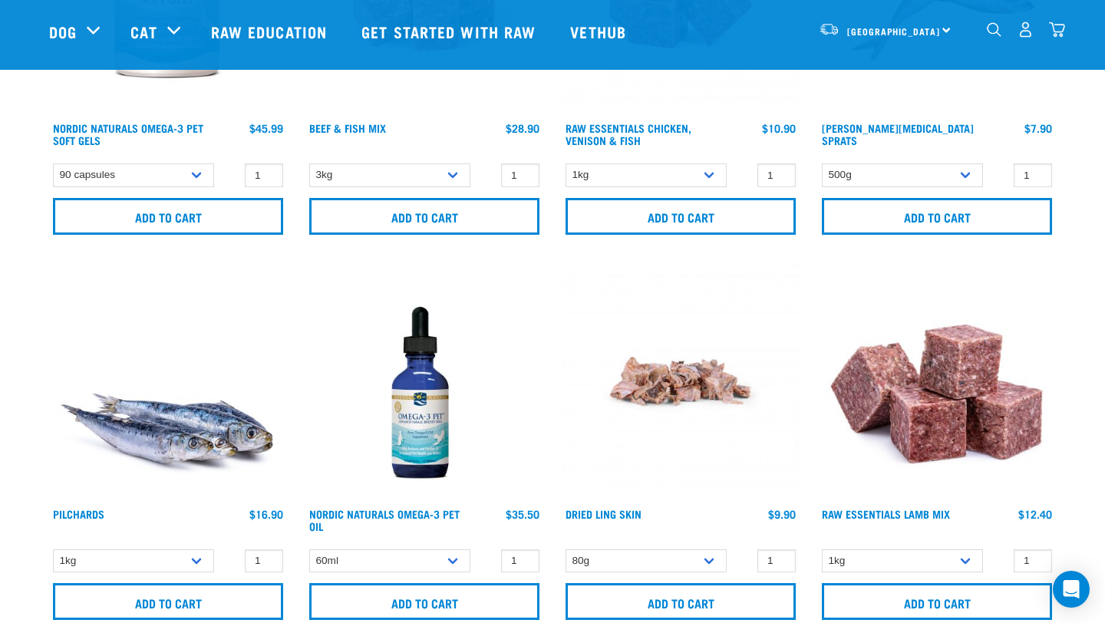
scroll to position [555, 0]
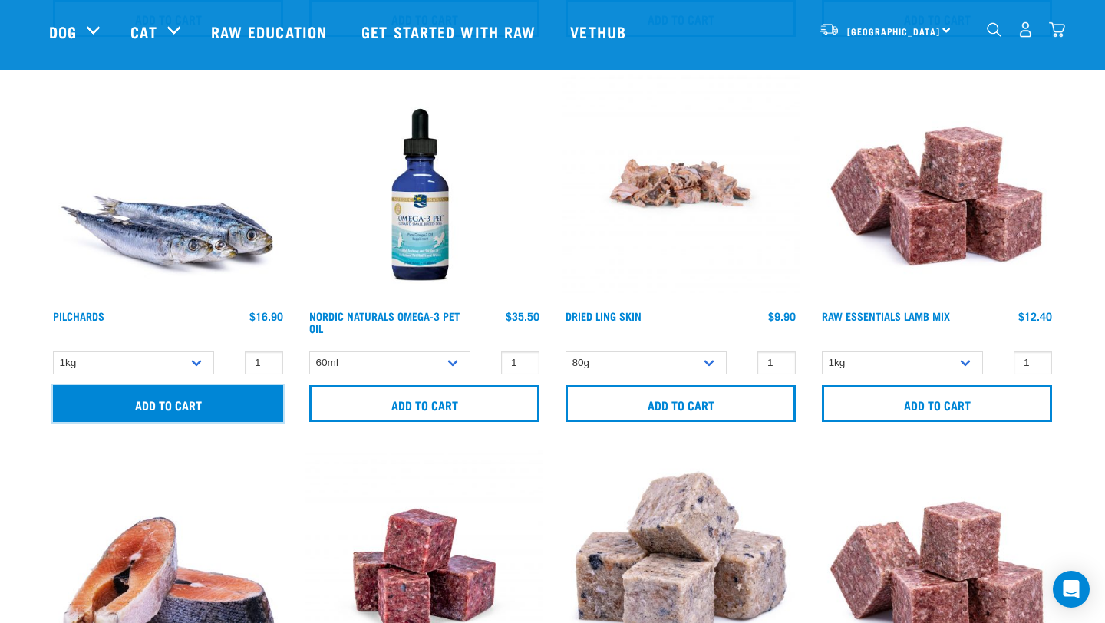
click at [149, 405] on input "Add to cart" at bounding box center [168, 403] width 230 height 37
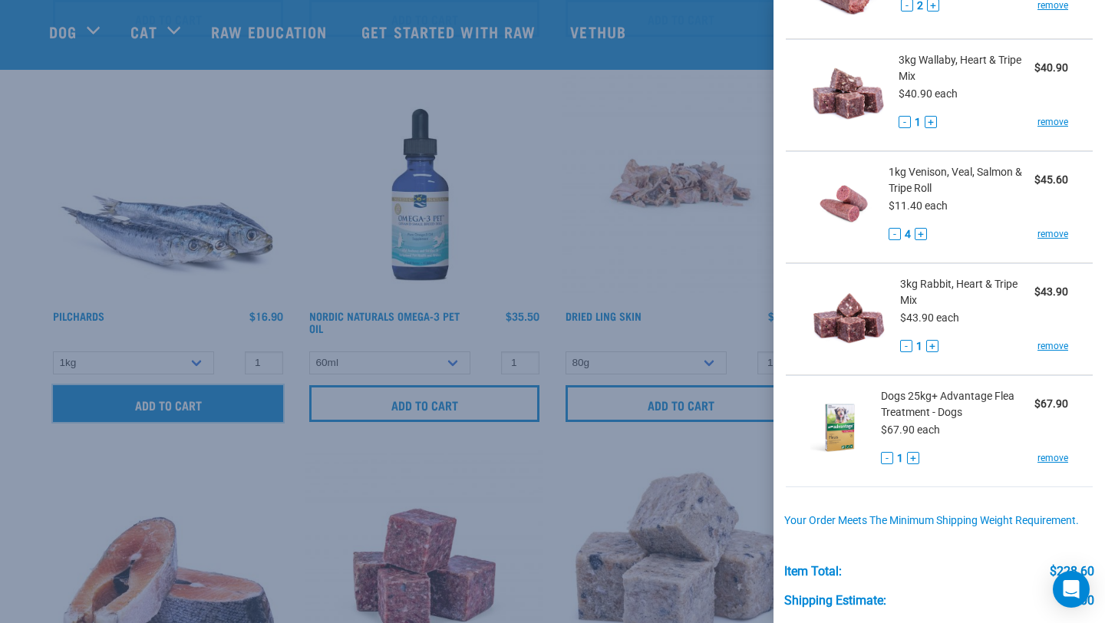
scroll to position [242, 0]
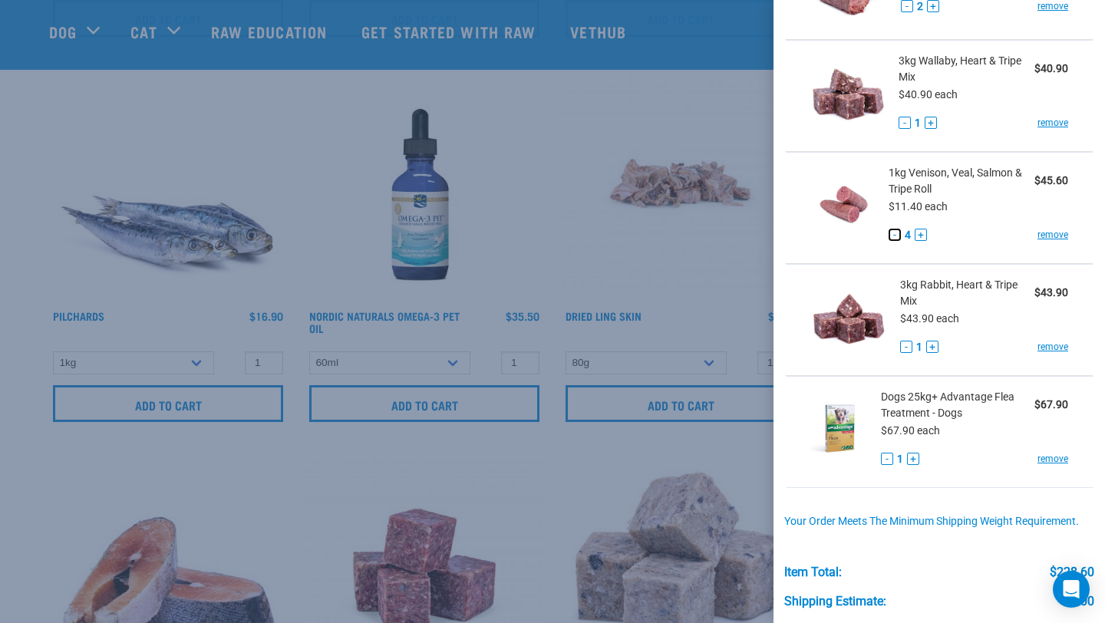
click at [893, 233] on button "-" at bounding box center [895, 235] width 12 height 12
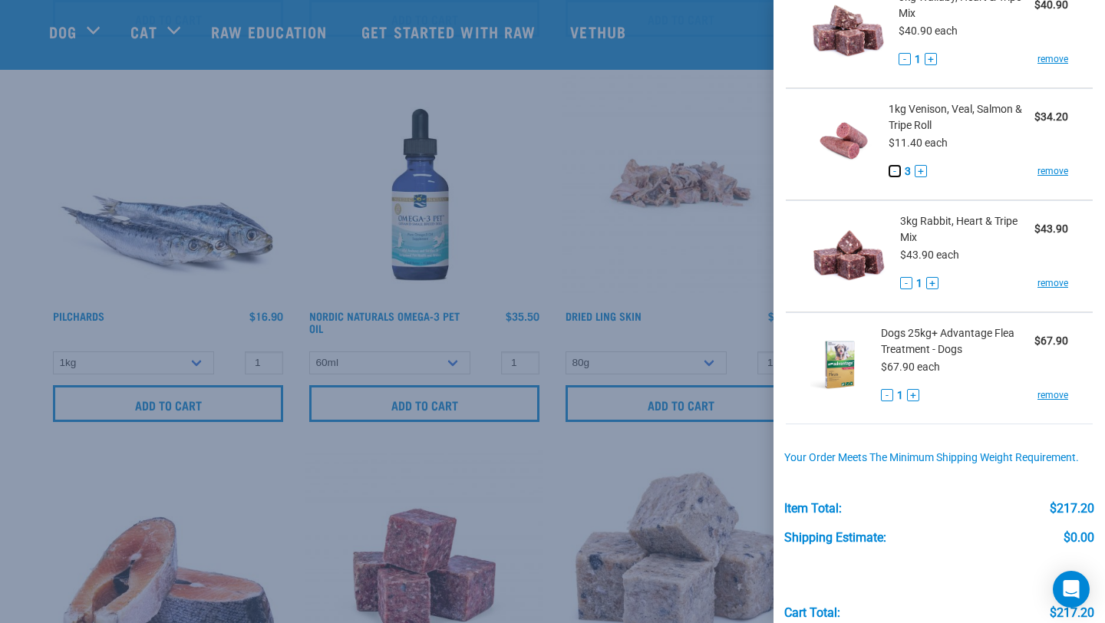
scroll to position [379, 0]
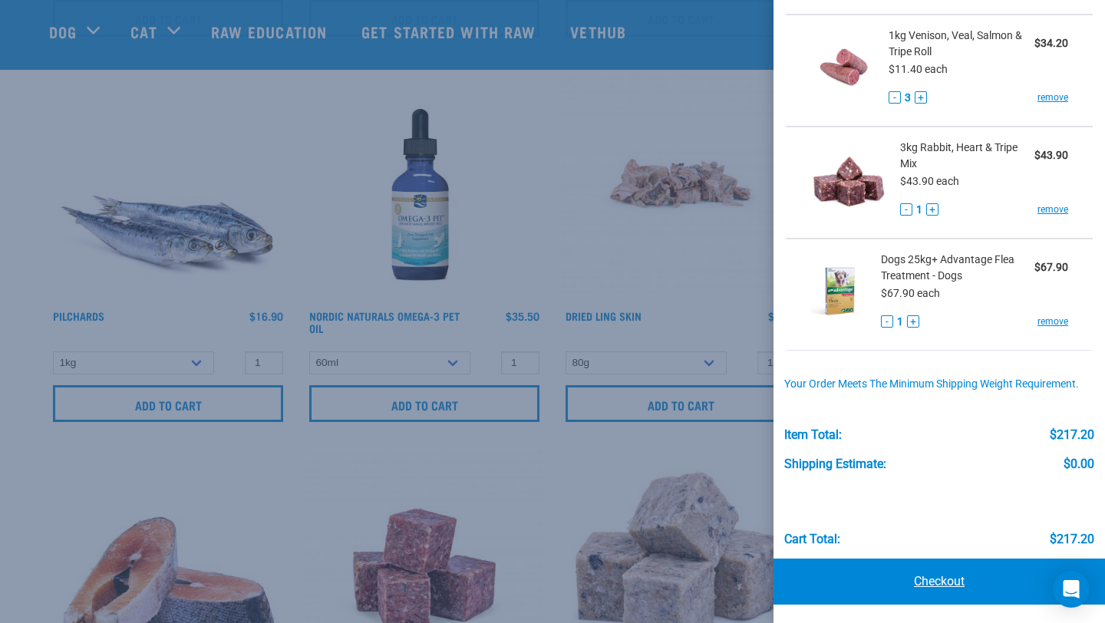
click at [927, 587] on link "Checkout" at bounding box center [940, 582] width 332 height 46
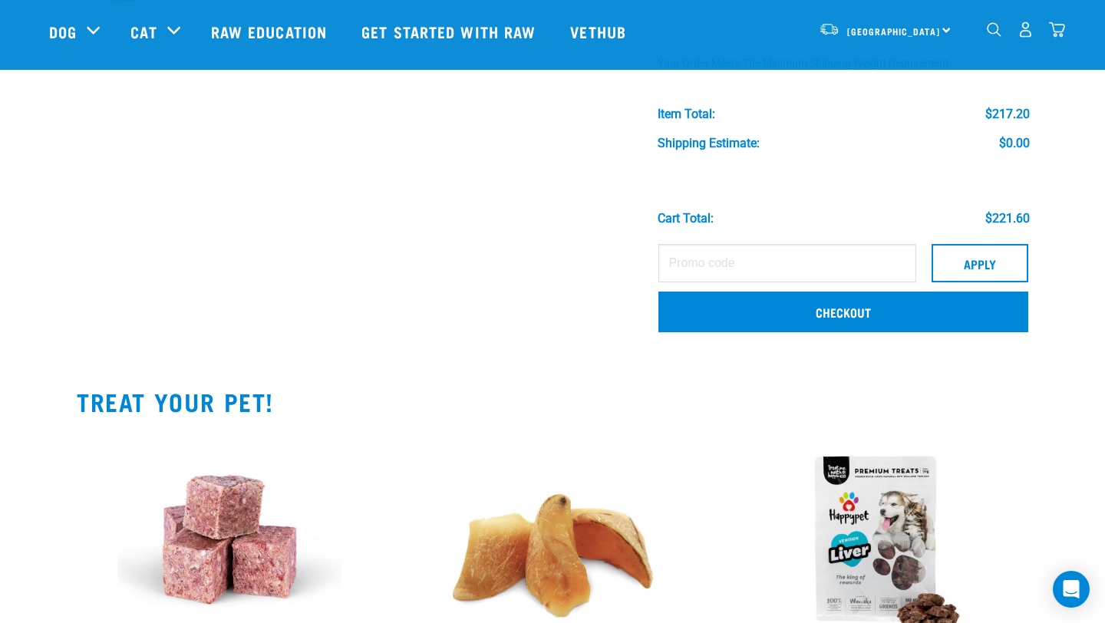
scroll to position [671, 0]
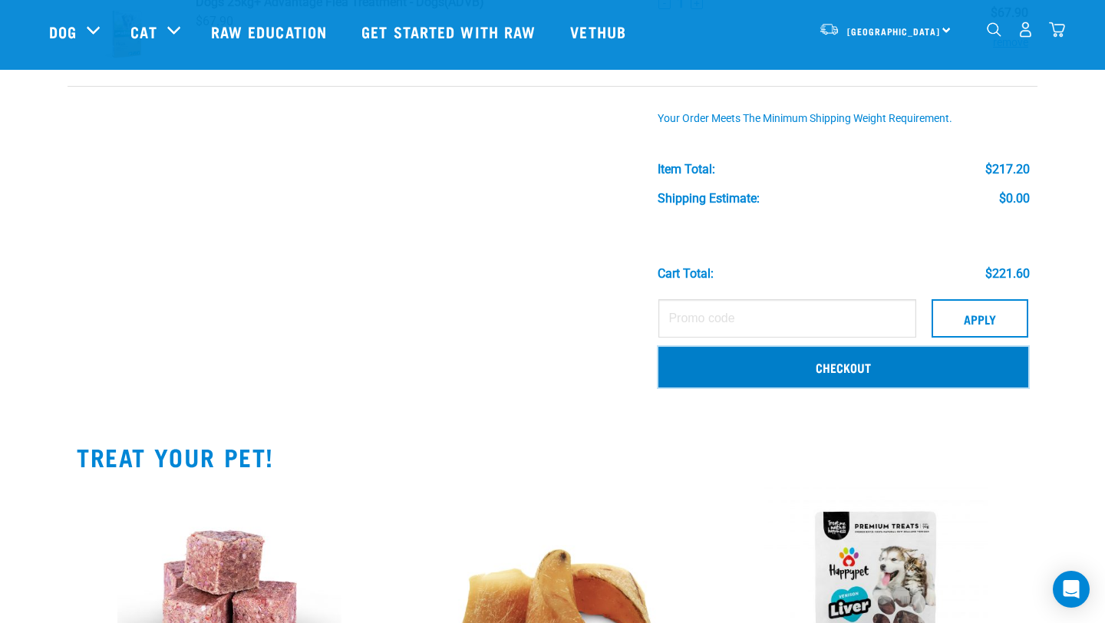
click at [718, 360] on link "Checkout" at bounding box center [844, 367] width 370 height 40
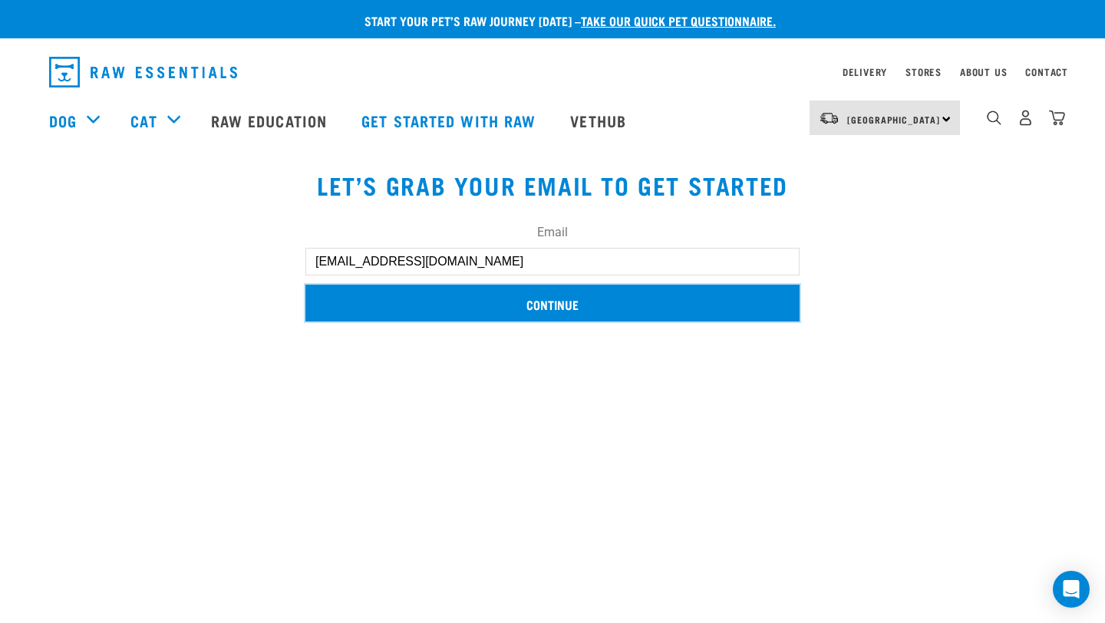
click at [593, 306] on input "Continue" at bounding box center [553, 303] width 494 height 37
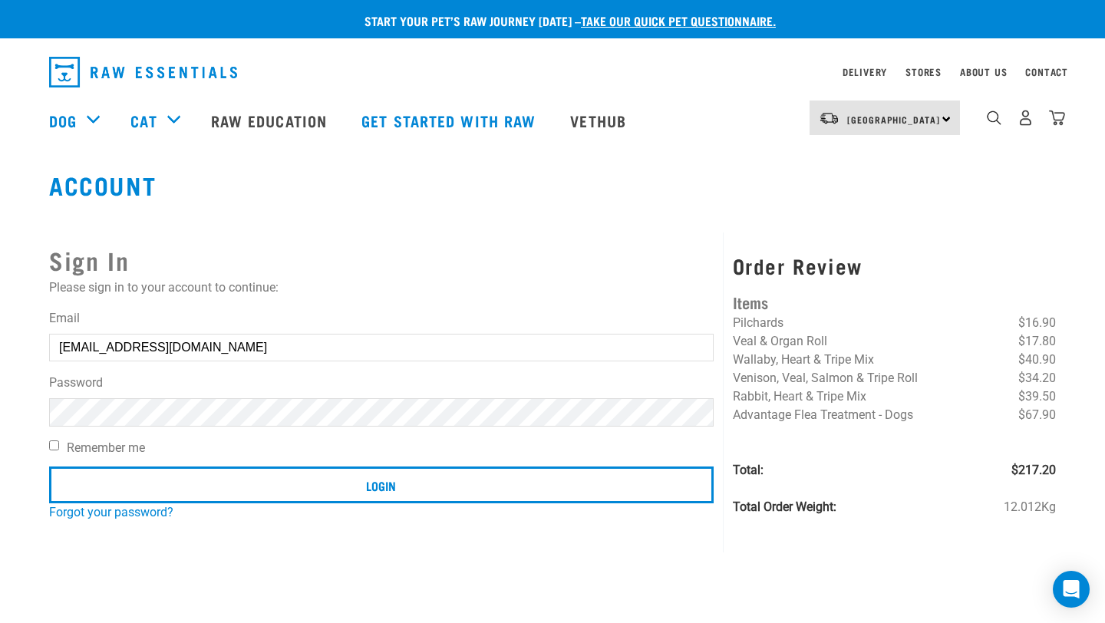
click at [55, 445] on input "Remember me" at bounding box center [54, 446] width 10 height 10
checkbox input "true"
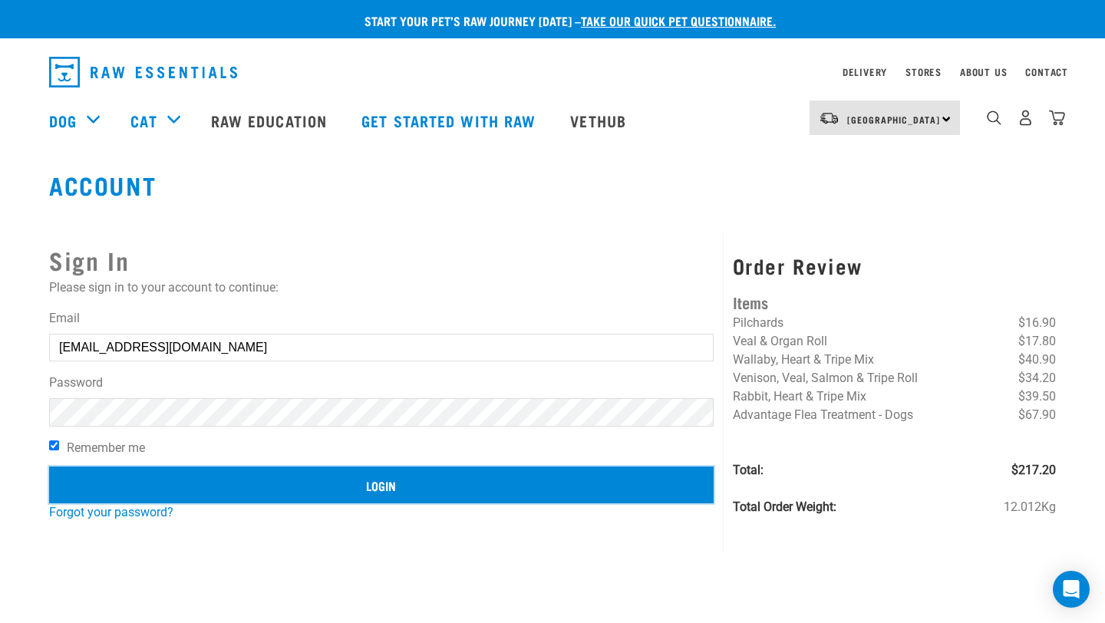
click at [429, 480] on input "Login" at bounding box center [381, 485] width 665 height 37
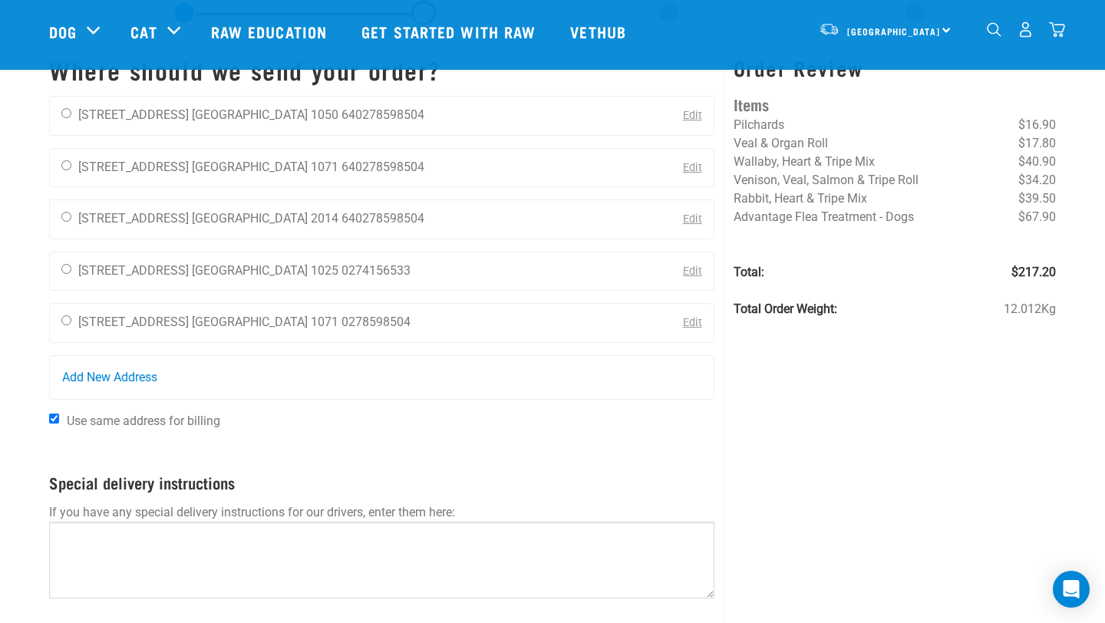
scroll to position [81, 0]
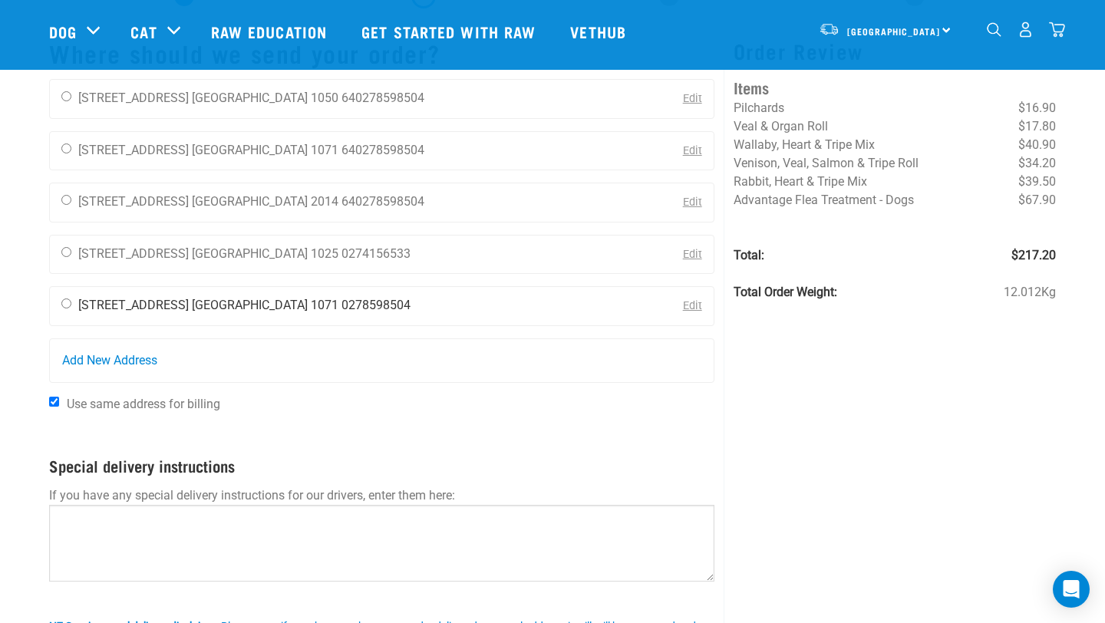
click at [67, 304] on input "radio" at bounding box center [66, 304] width 10 height 10
radio input "true"
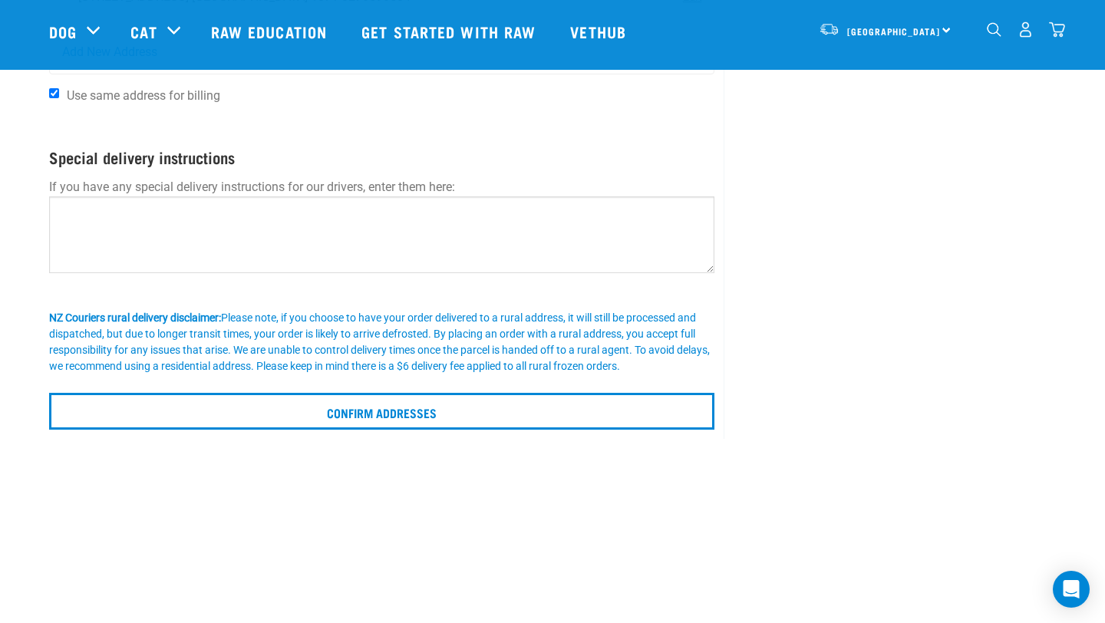
scroll to position [284, 0]
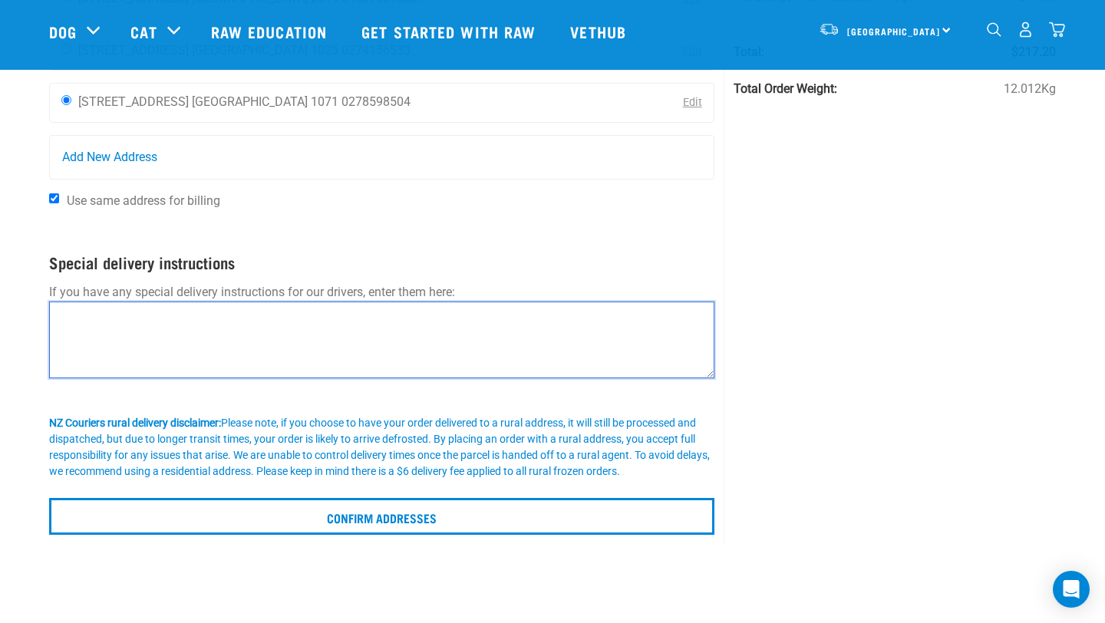
click at [362, 357] on textarea at bounding box center [382, 340] width 666 height 77
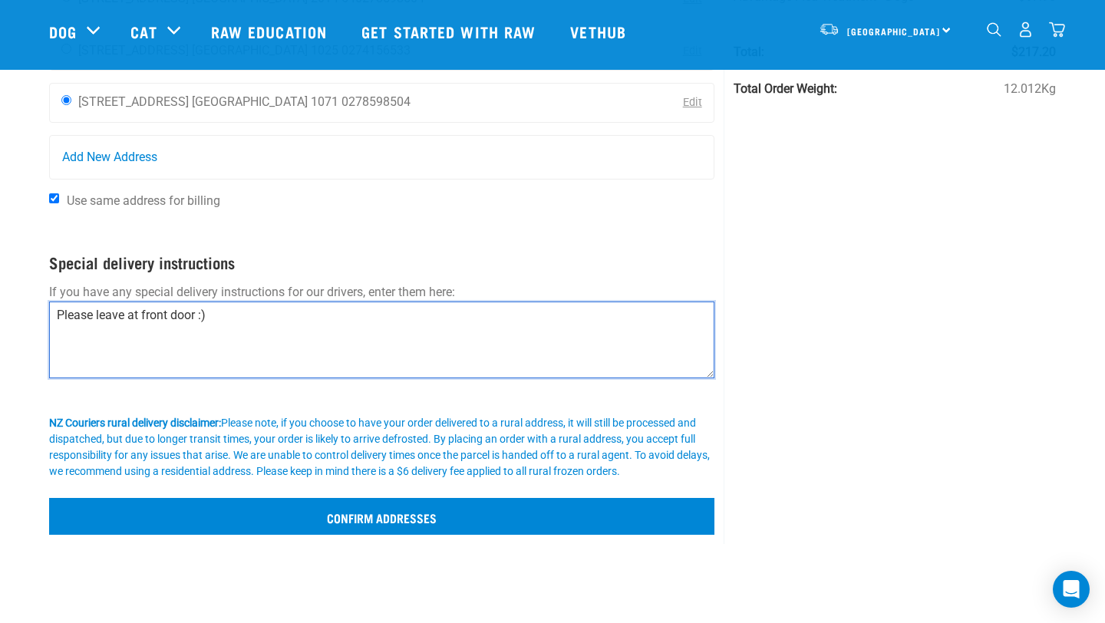
type textarea "Please leave at front door :)"
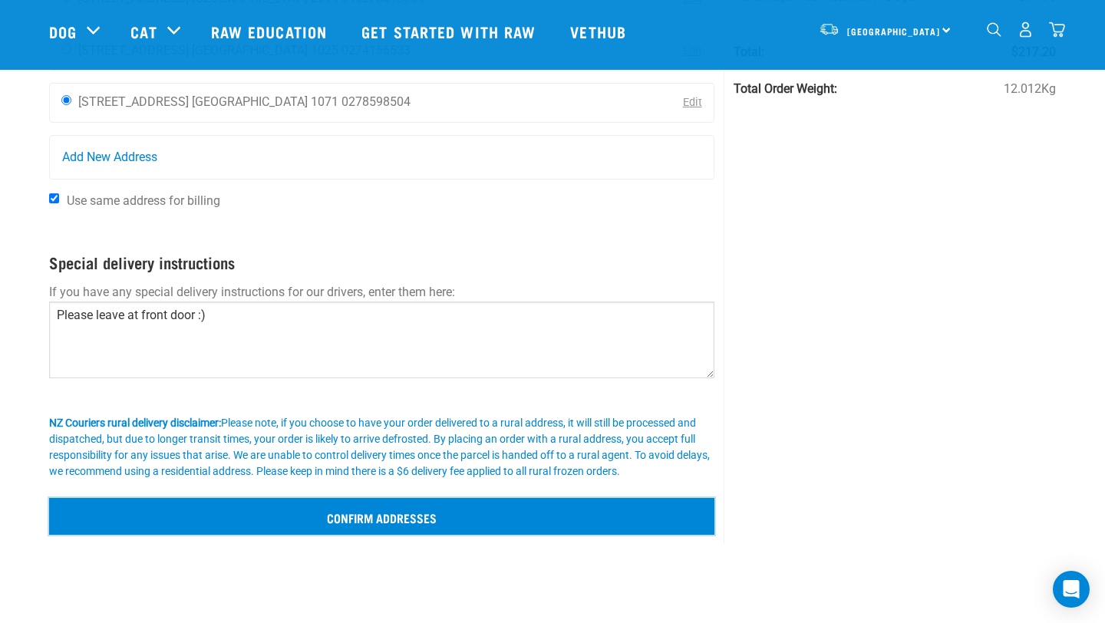
click at [448, 522] on input "Confirm addresses" at bounding box center [382, 516] width 666 height 37
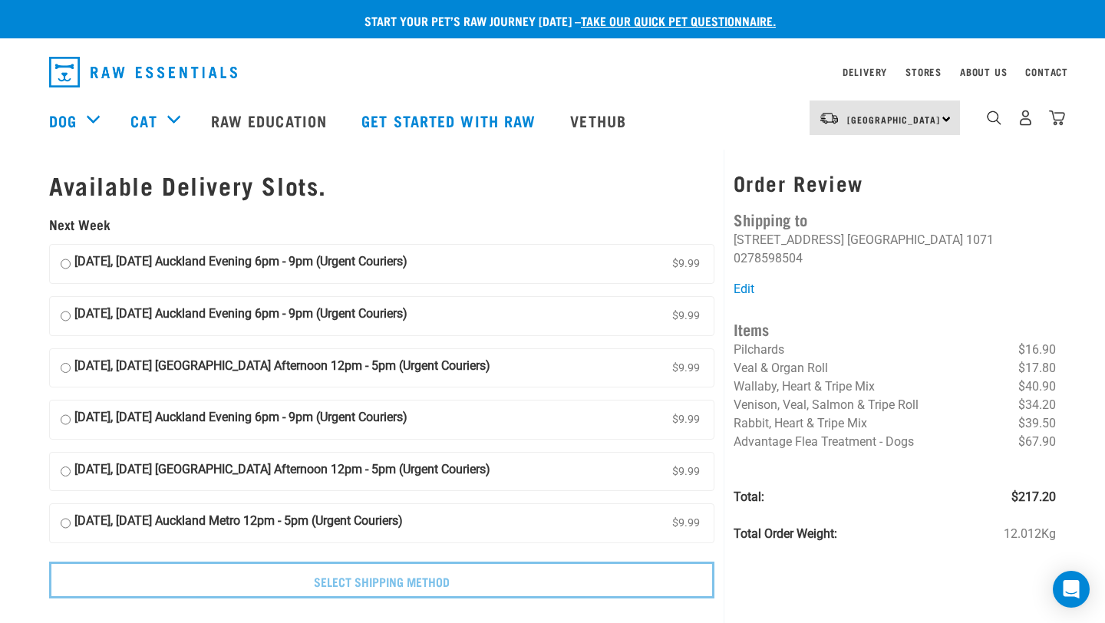
click at [64, 263] on input "[DATE], [DATE] Auckland Evening 6pm - 9pm (Urgent Couriers) $9.99" at bounding box center [66, 264] width 10 height 23
radio input "true"
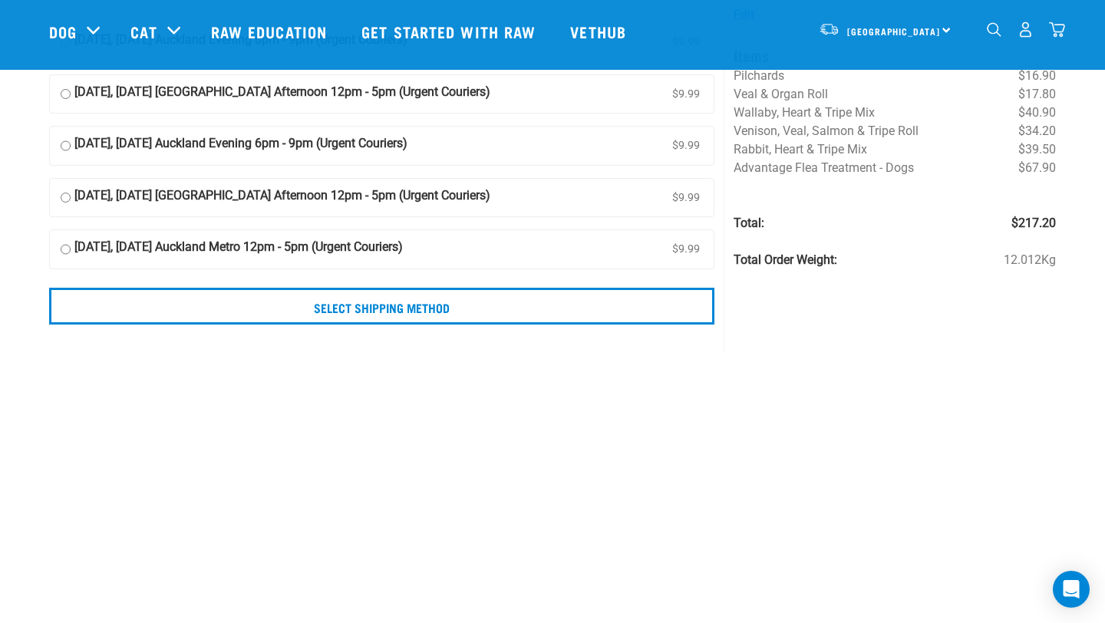
scroll to position [162, 0]
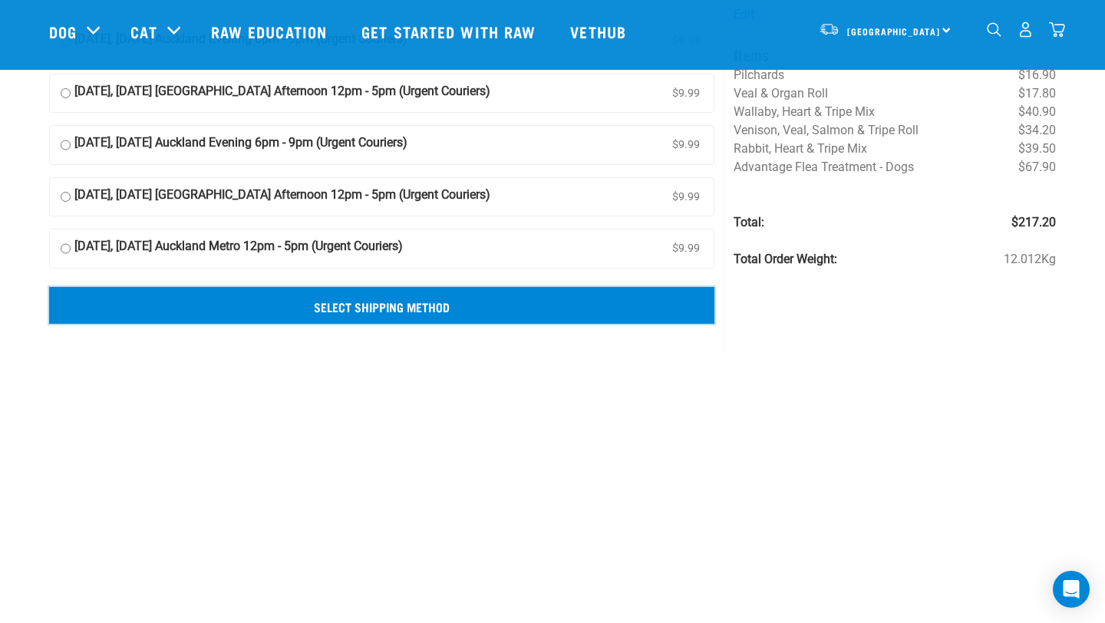
click at [497, 312] on input "Select Shipping Method" at bounding box center [382, 305] width 666 height 37
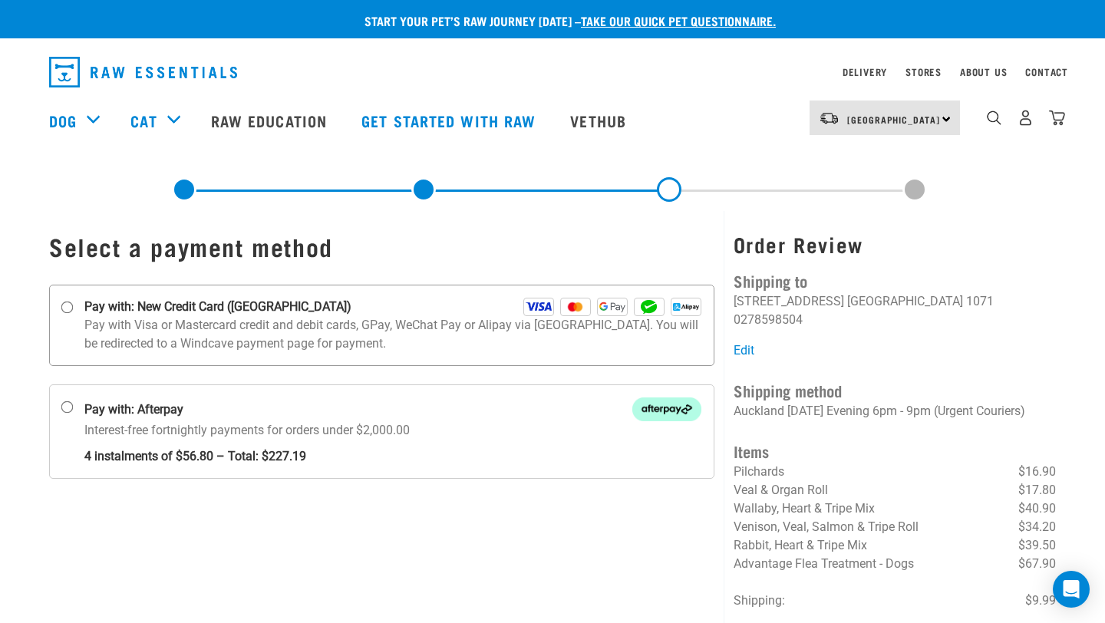
click at [68, 306] on input "Pay with: New Credit Card ([GEOGRAPHIC_DATA])" at bounding box center [67, 308] width 12 height 12
radio input "true"
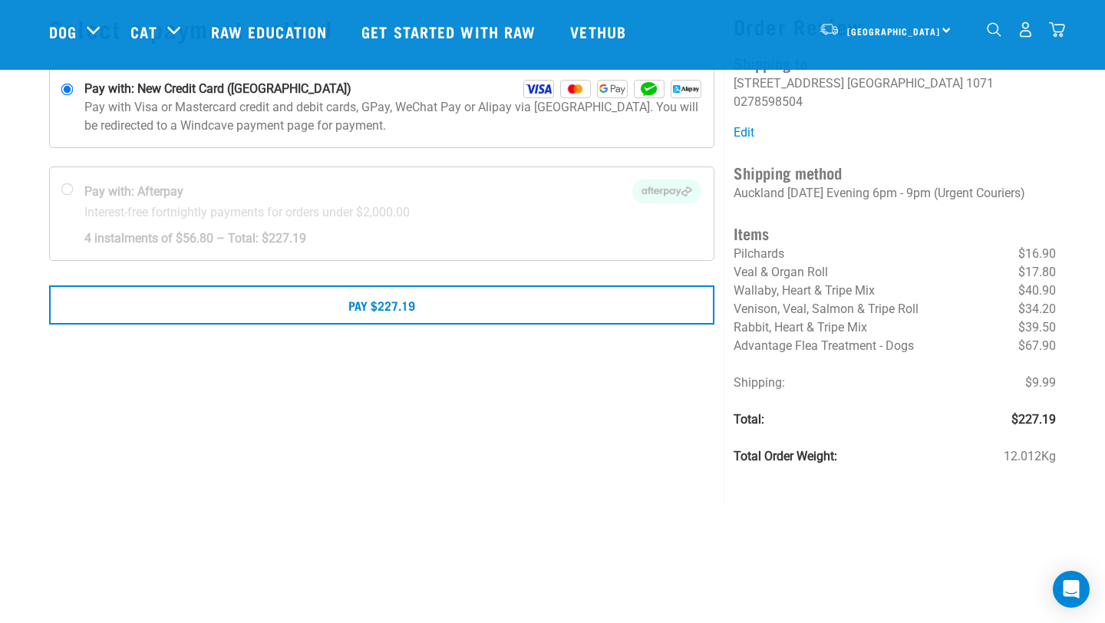
scroll to position [107, 0]
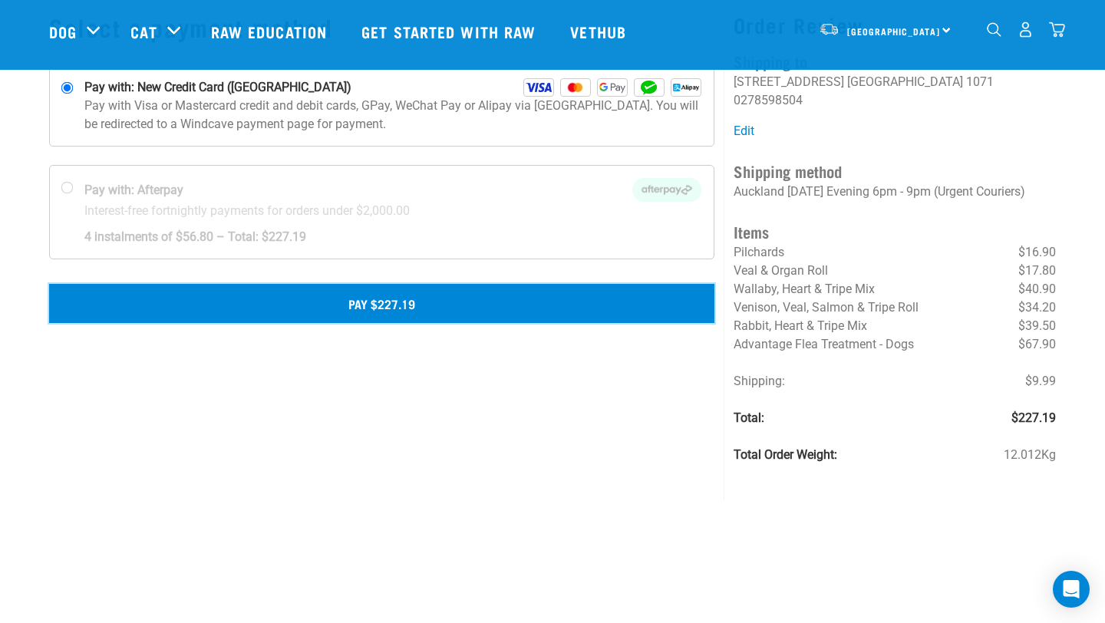
click at [444, 305] on button "Pay $227.19" at bounding box center [382, 303] width 666 height 38
